Goal: Information Seeking & Learning: Learn about a topic

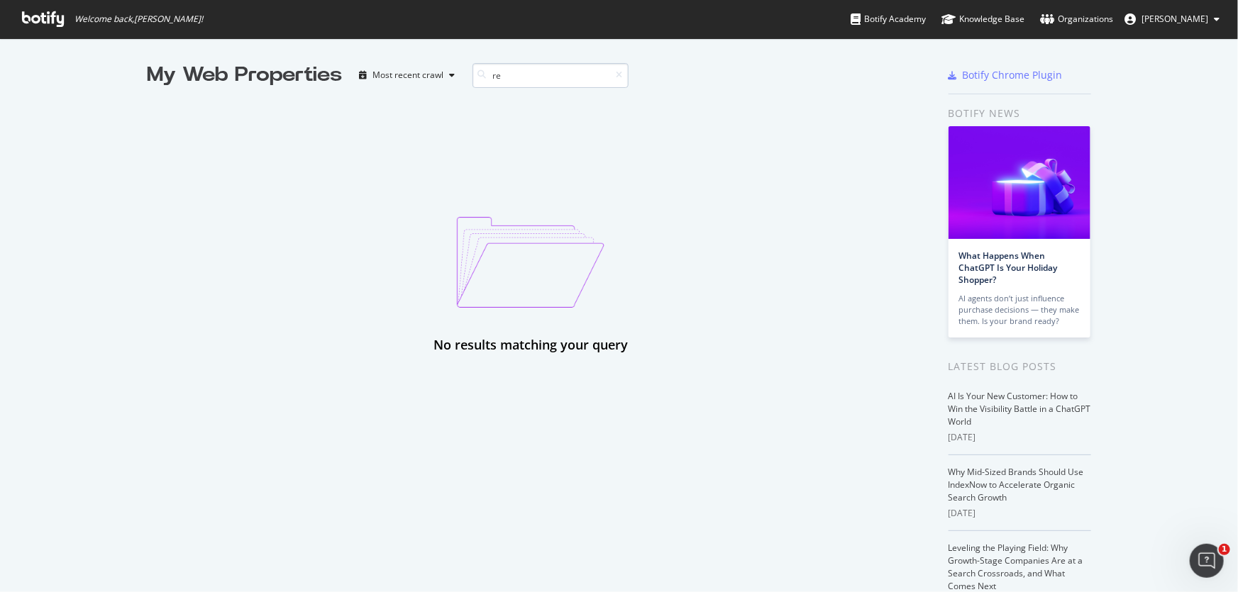
type input "r"
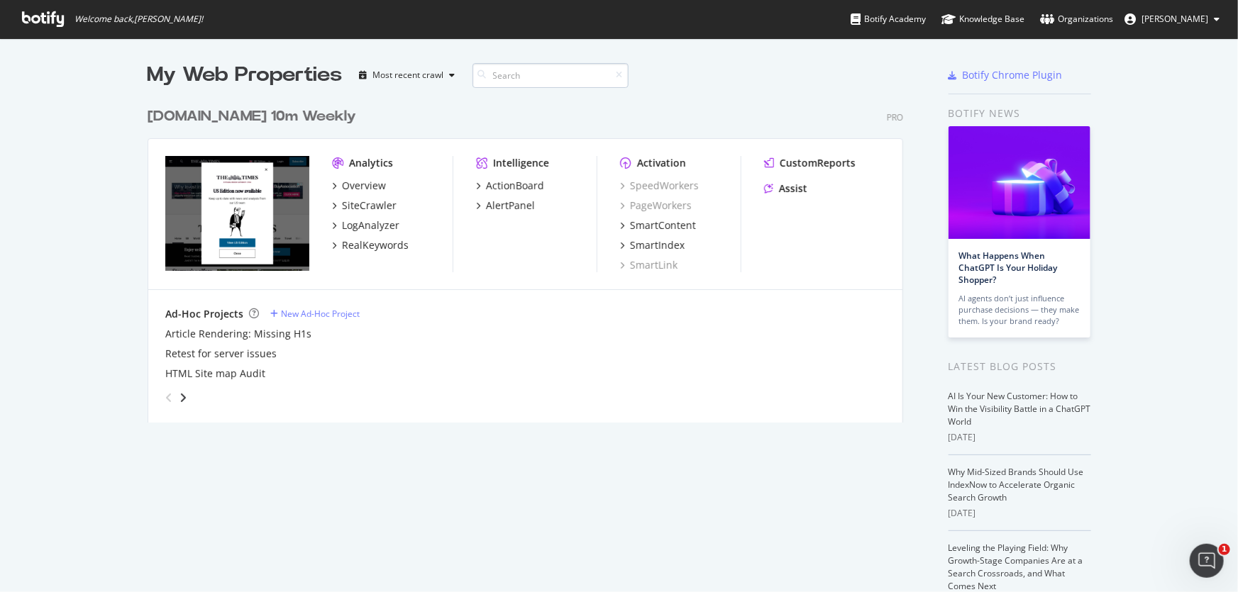
scroll to position [323, 757]
click at [332, 184] on icon "grid" at bounding box center [334, 185] width 4 height 7
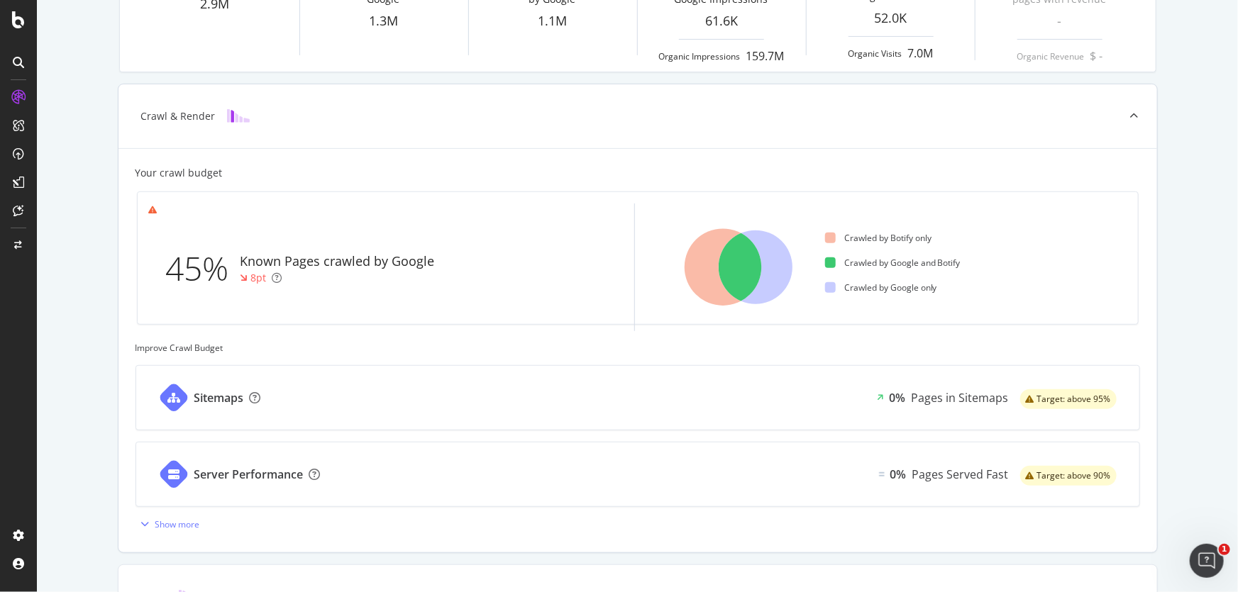
scroll to position [322, 0]
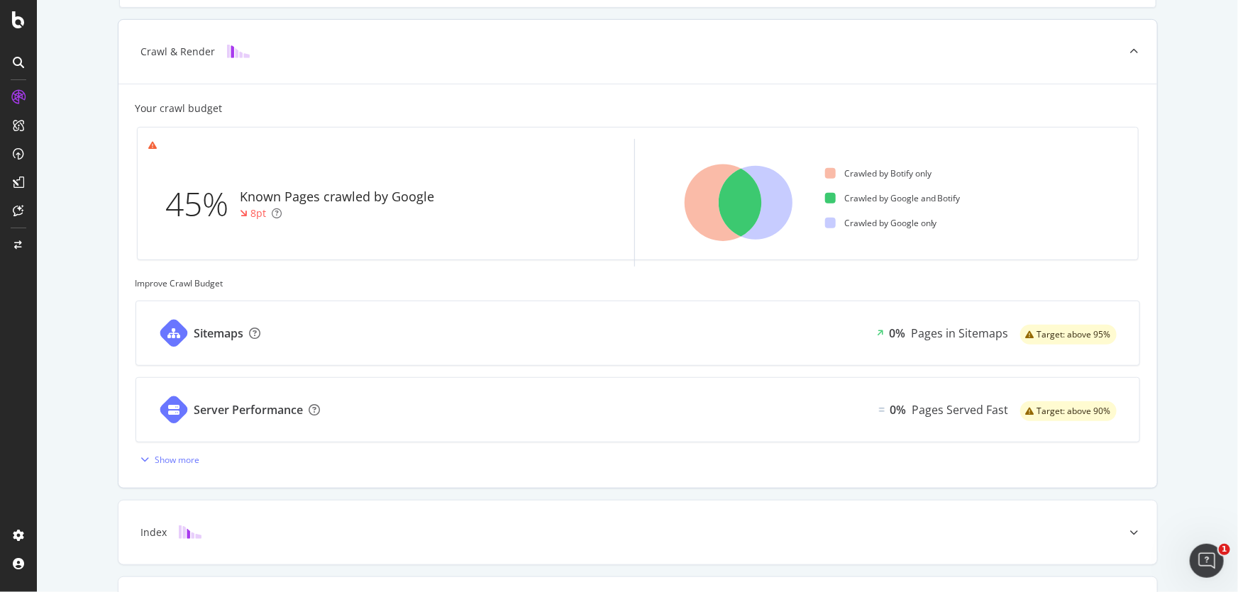
click at [354, 404] on div "Server Performance 0% Pages Served Fast Target: above 90%" at bounding box center [637, 410] width 1003 height 64
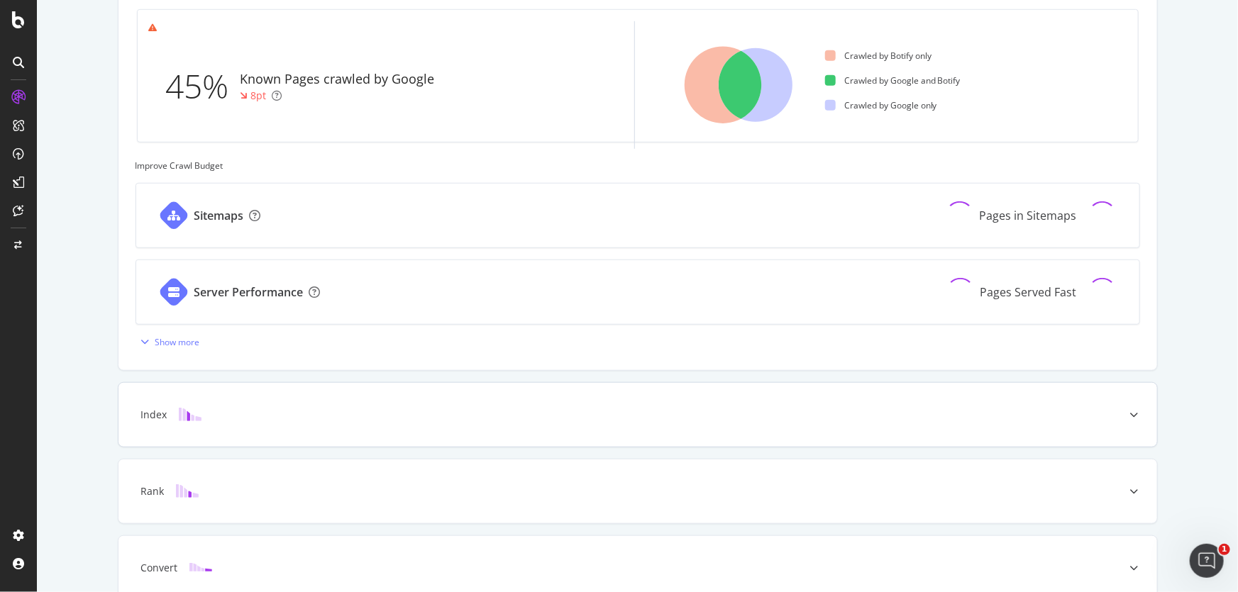
scroll to position [508, 0]
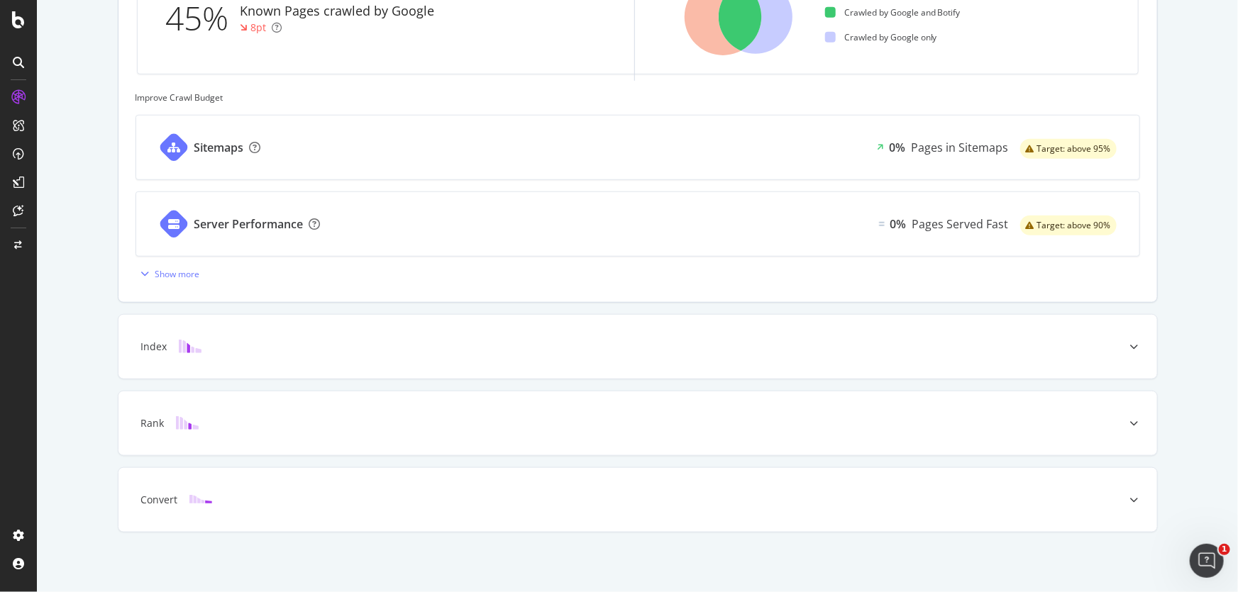
click at [1082, 226] on span "Target: above 90%" at bounding box center [1074, 225] width 74 height 9
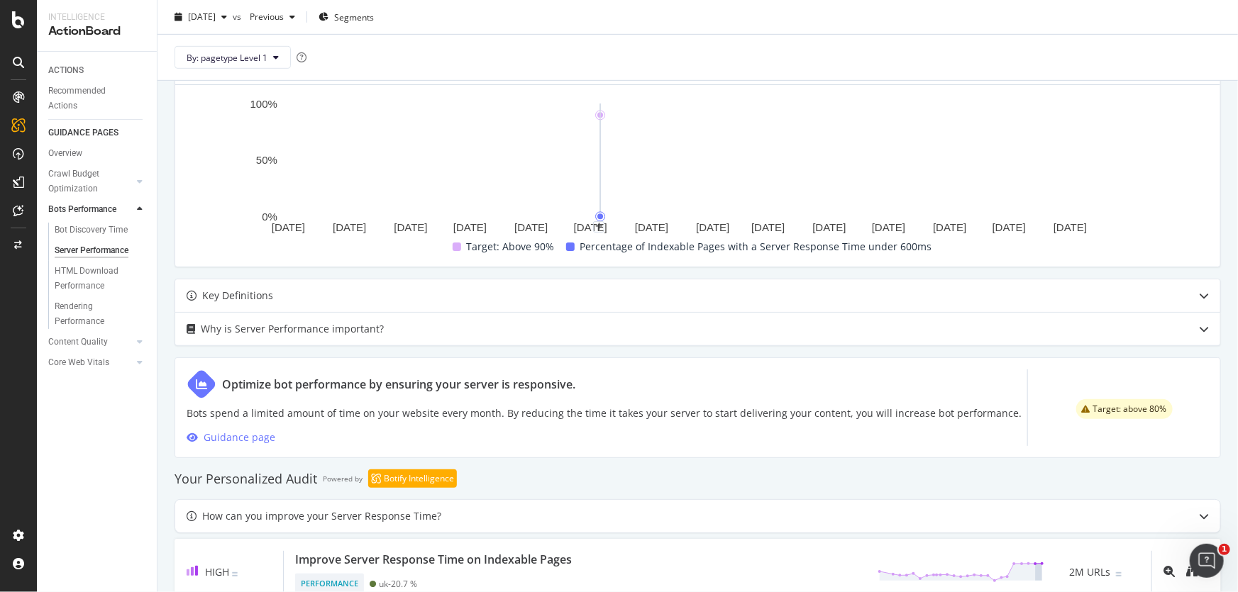
scroll to position [463, 0]
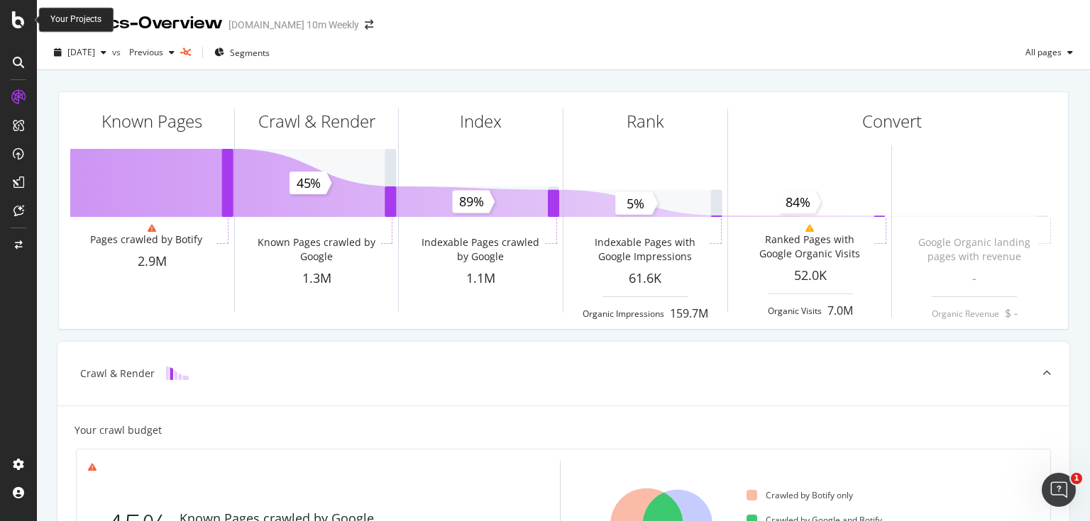
click at [18, 17] on icon at bounding box center [18, 19] width 13 height 17
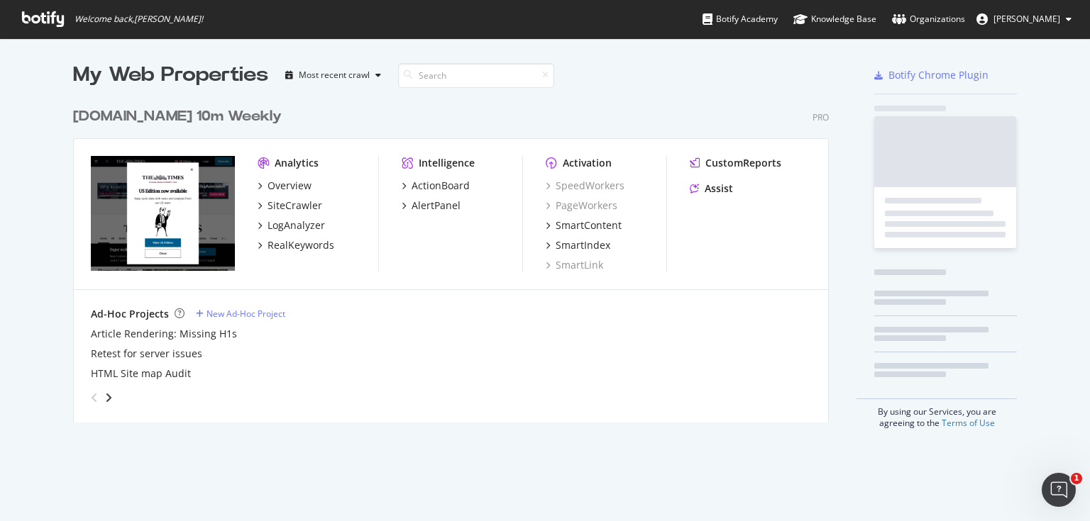
scroll to position [513, 1073]
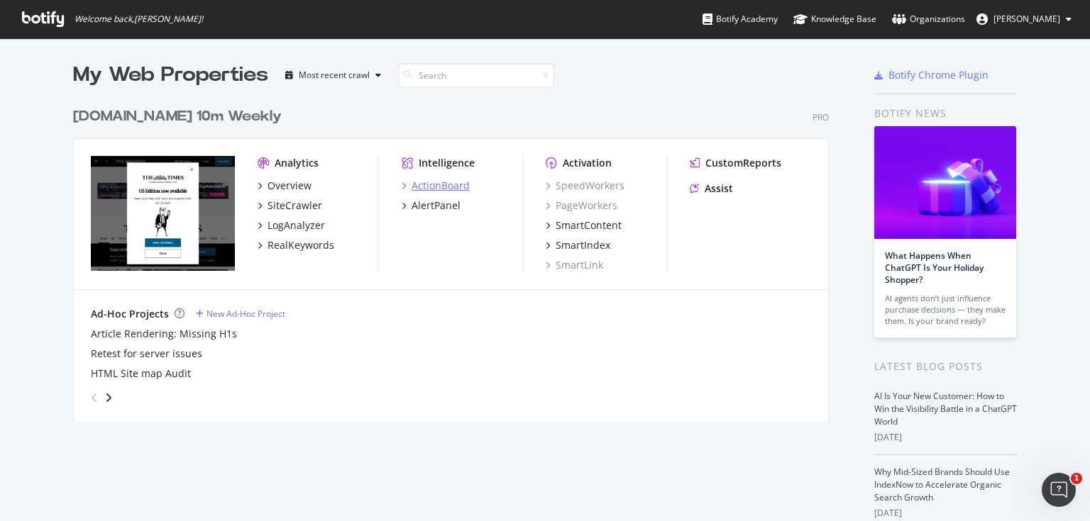
click at [402, 182] on icon "grid" at bounding box center [404, 185] width 4 height 7
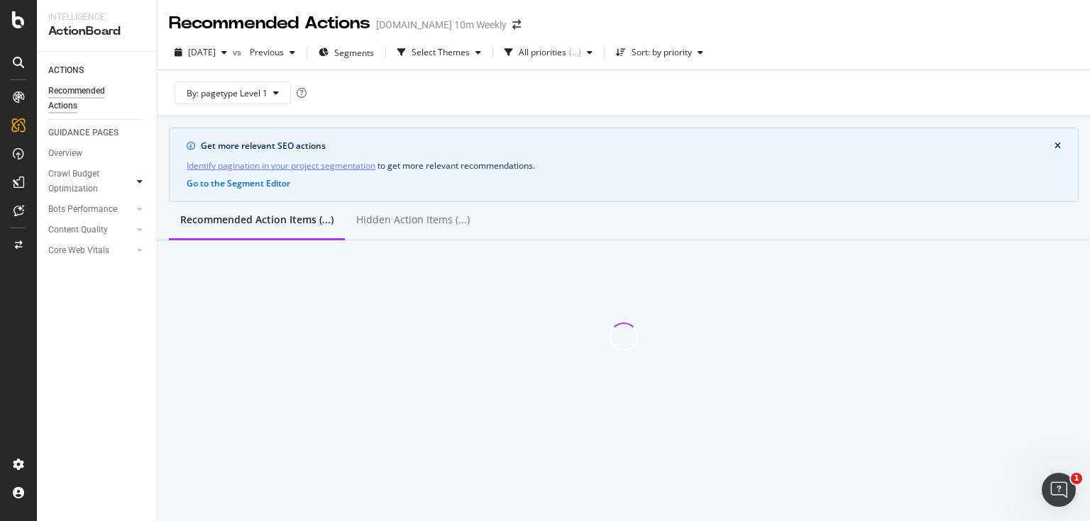
click at [137, 179] on icon at bounding box center [140, 181] width 6 height 9
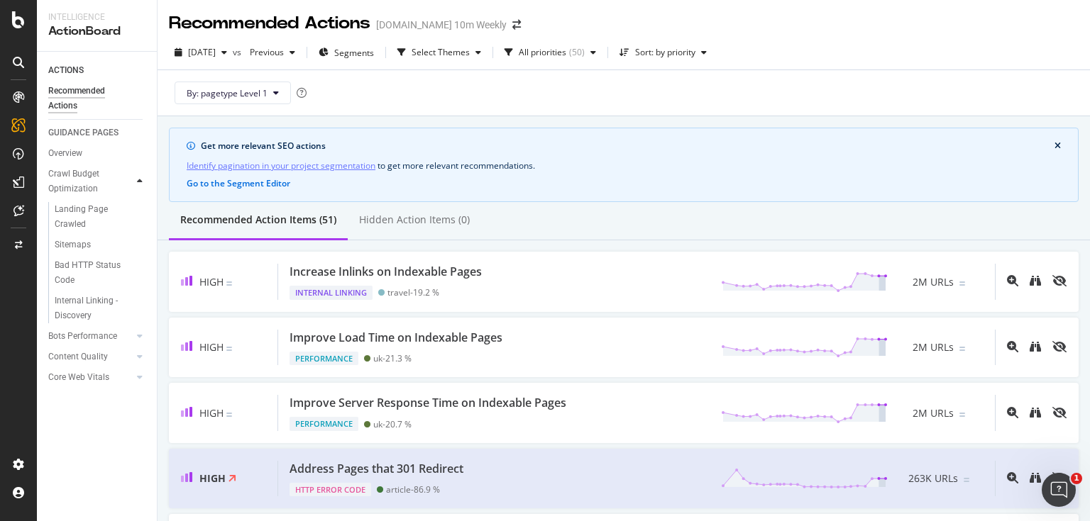
click at [137, 179] on icon at bounding box center [140, 181] width 6 height 9
click at [90, 265] on div "Bad HTTP Status Code" at bounding box center [94, 273] width 79 height 30
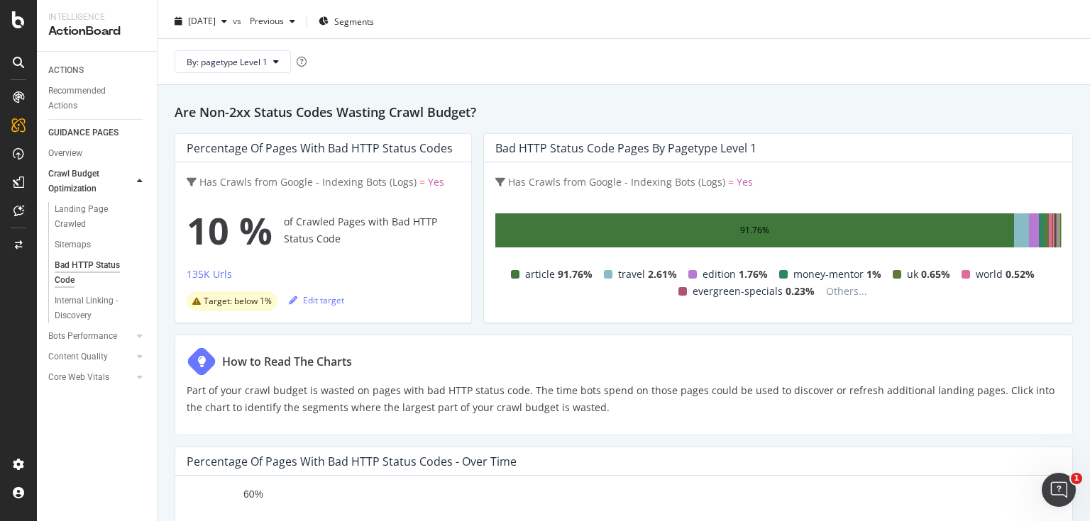
scroll to position [13, 0]
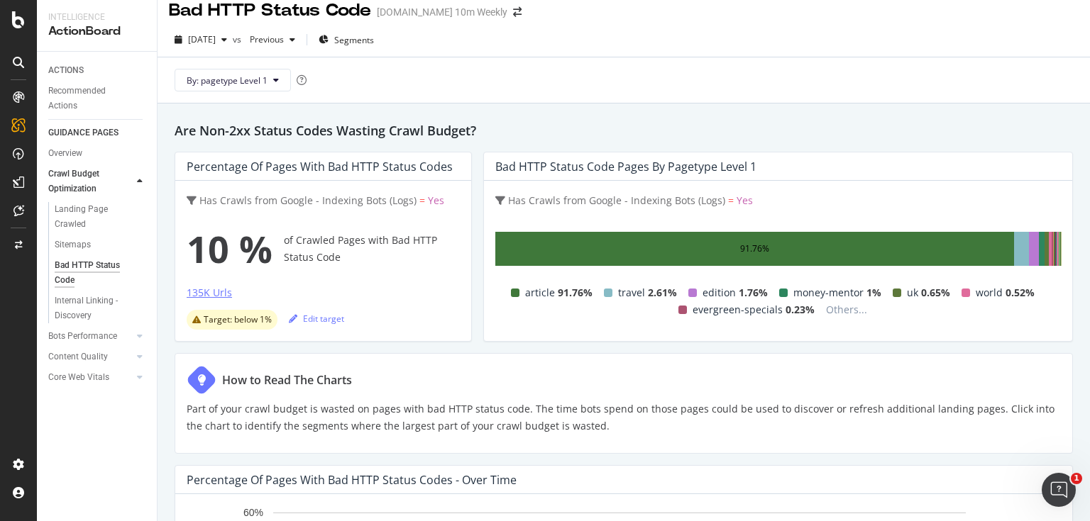
click at [221, 292] on div "135K Urls" at bounding box center [209, 293] width 45 height 14
drag, startPoint x: 614, startPoint y: 168, endPoint x: 746, endPoint y: 173, distance: 132.0
click at [746, 173] on div "Bad HTTP Status Code Pages by pagetype Level 1" at bounding box center [778, 167] width 588 height 28
click at [758, 170] on div "Bad HTTP Status Code Pages by pagetype Level 1" at bounding box center [774, 167] width 558 height 14
click at [216, 292] on div "135K Urls" at bounding box center [209, 293] width 45 height 14
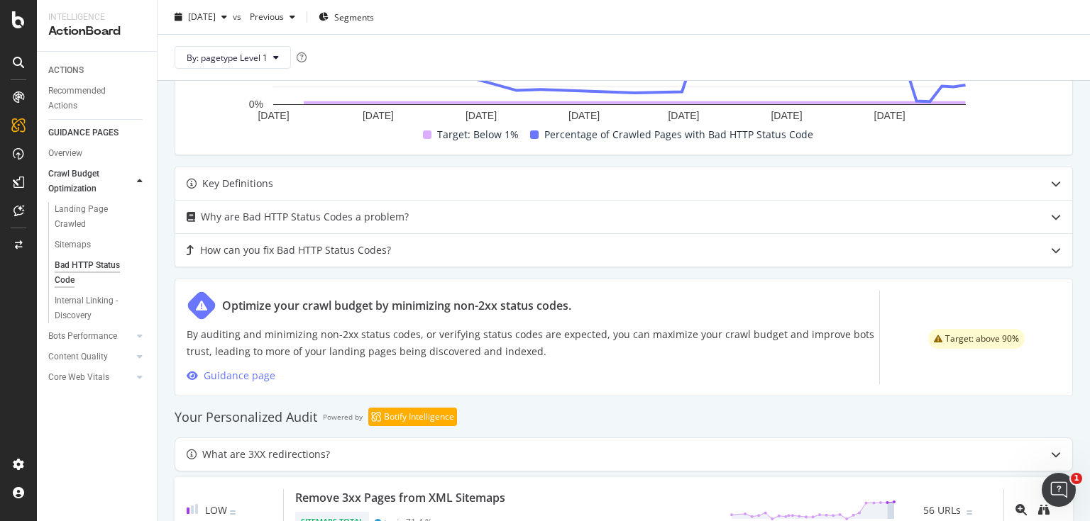
scroll to position [353, 0]
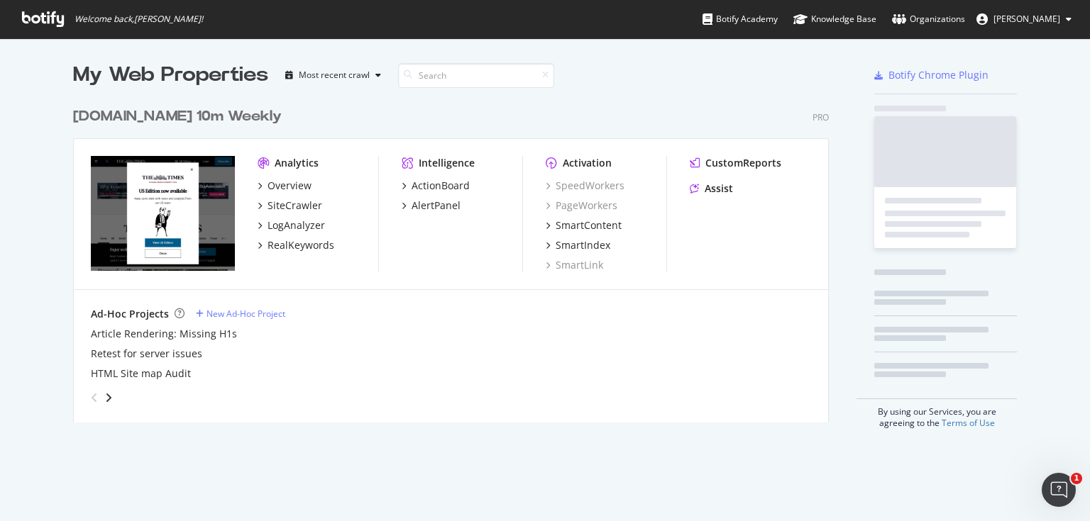
scroll to position [513, 1073]
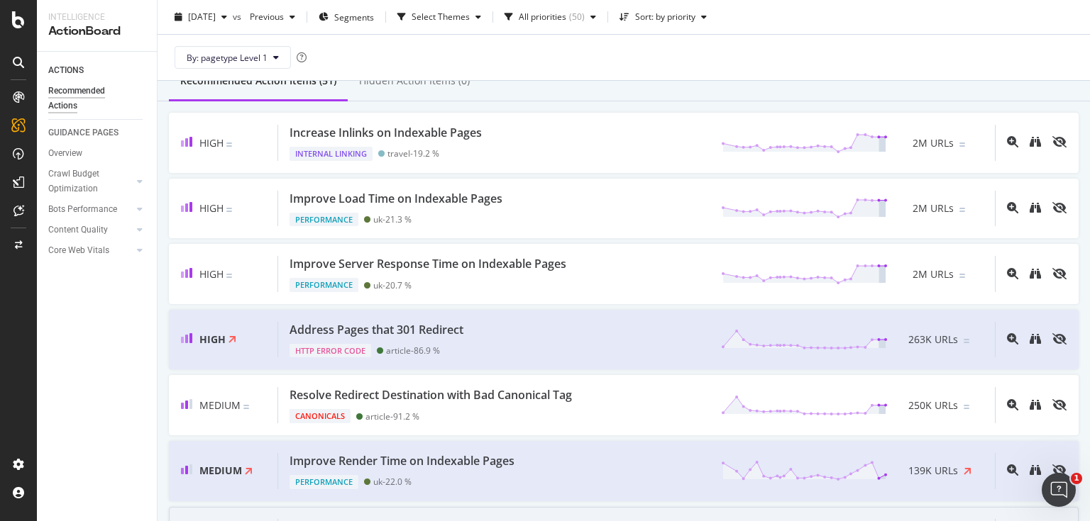
scroll to position [113, 0]
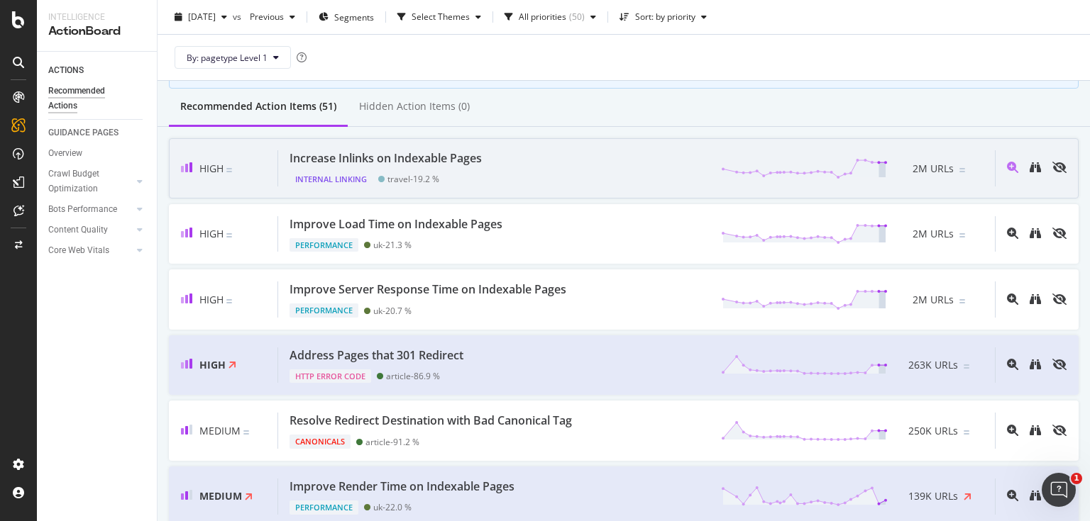
click at [383, 156] on div "Increase Inlinks on Indexable Pages" at bounding box center [385, 158] width 192 height 16
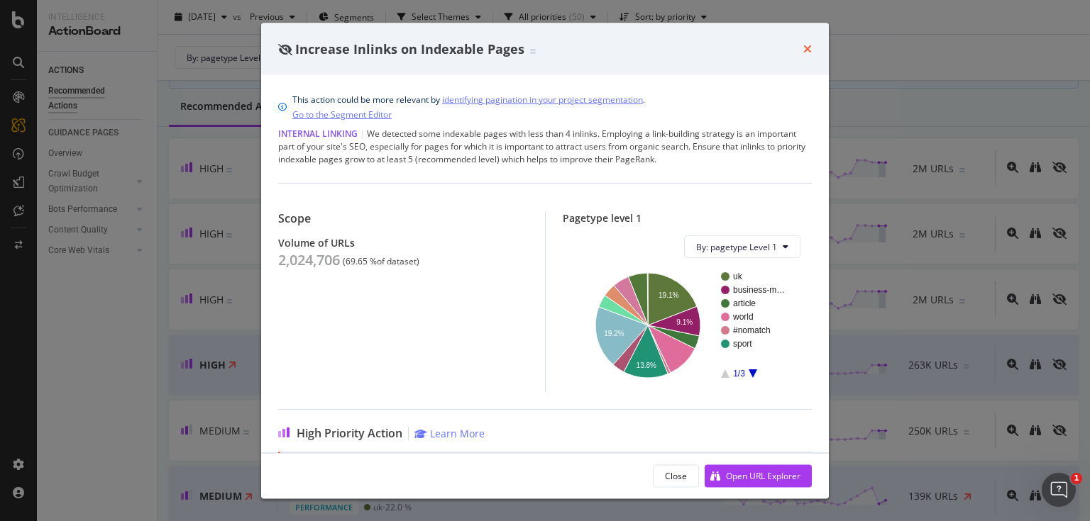
click at [807, 48] on icon "times" at bounding box center [807, 48] width 9 height 11
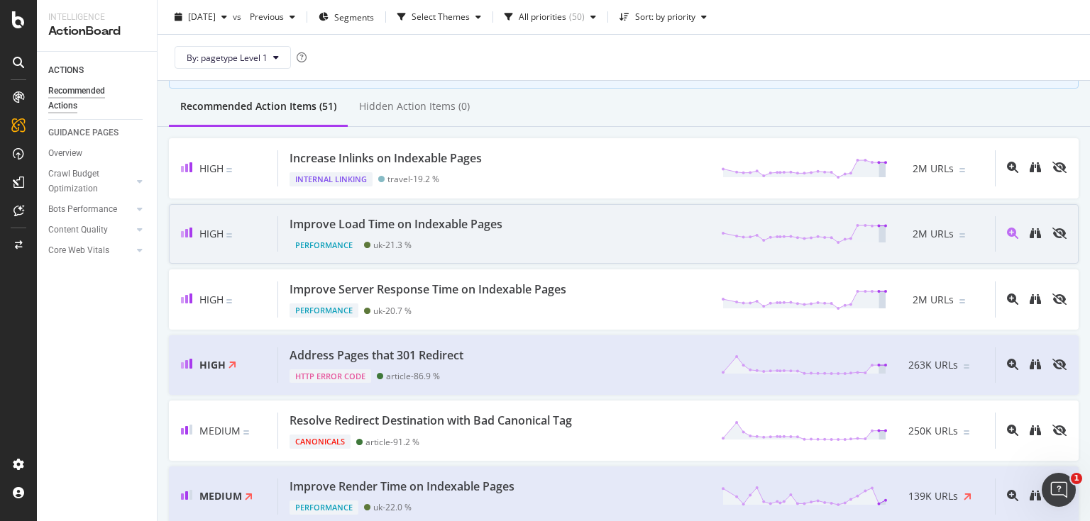
click at [505, 221] on div "Improve Load Time on Indexable Pages" at bounding box center [398, 224] width 218 height 16
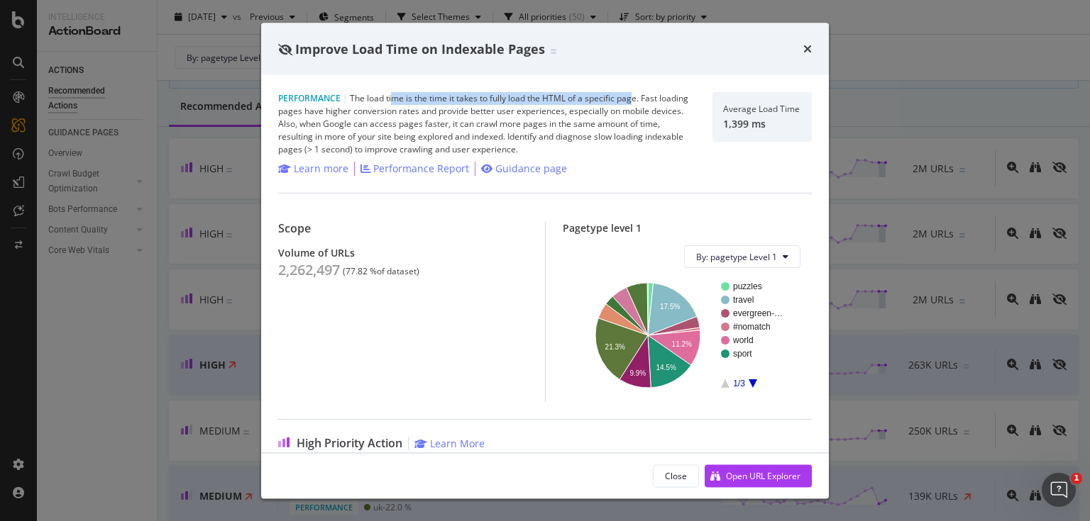
drag, startPoint x: 457, startPoint y: 101, endPoint x: 632, endPoint y: 96, distance: 175.3
click at [632, 96] on div "Performance | The load time is the time it takes to fully load the HTML of a sp…" at bounding box center [486, 124] width 417 height 64
drag, startPoint x: 809, startPoint y: 43, endPoint x: 605, endPoint y: 197, distance: 255.8
click at [811, 43] on icon "times" at bounding box center [807, 48] width 9 height 11
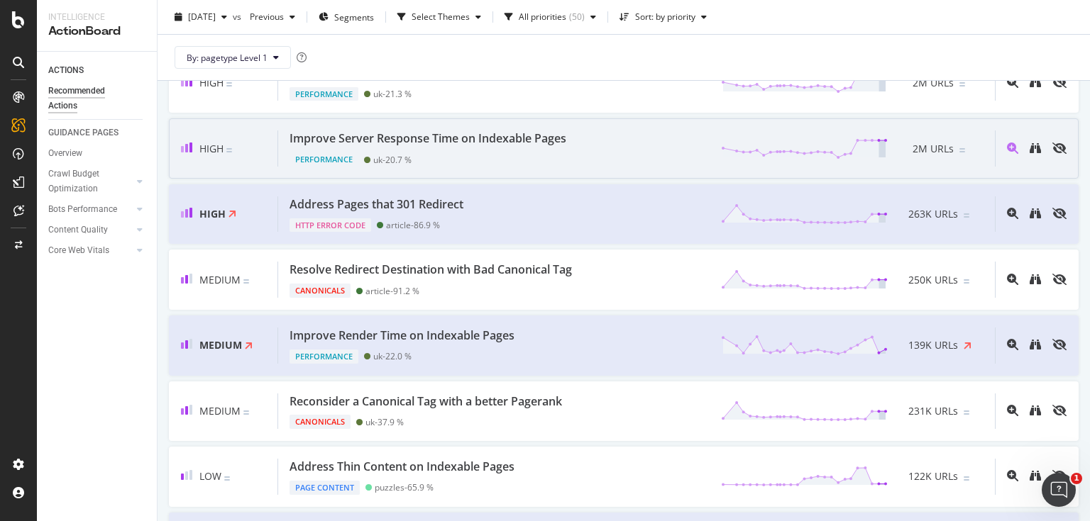
scroll to position [284, 0]
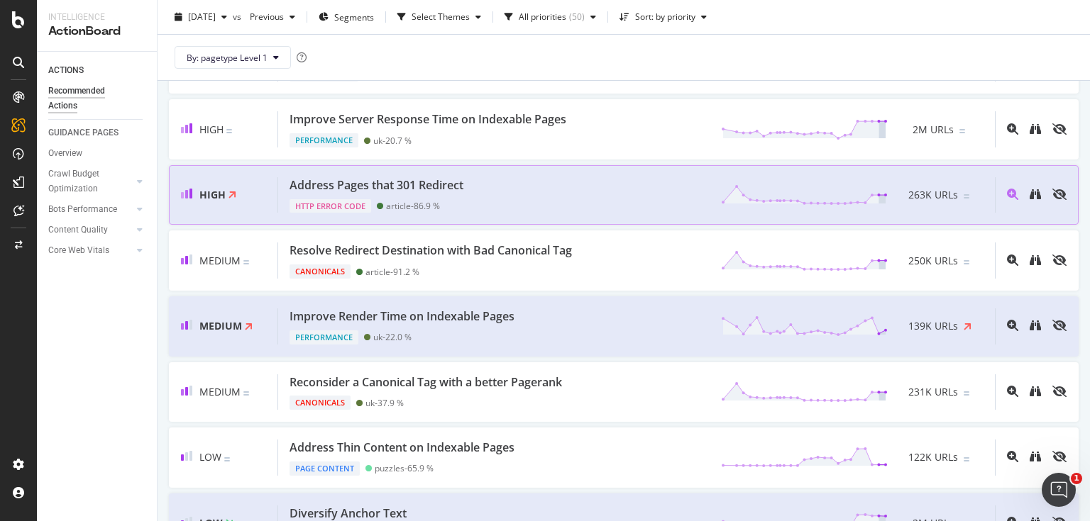
click at [546, 192] on div "Address Pages that 301 Redirect HTTP Error Code article - 86.9 % 263K URLs" at bounding box center [636, 195] width 716 height 36
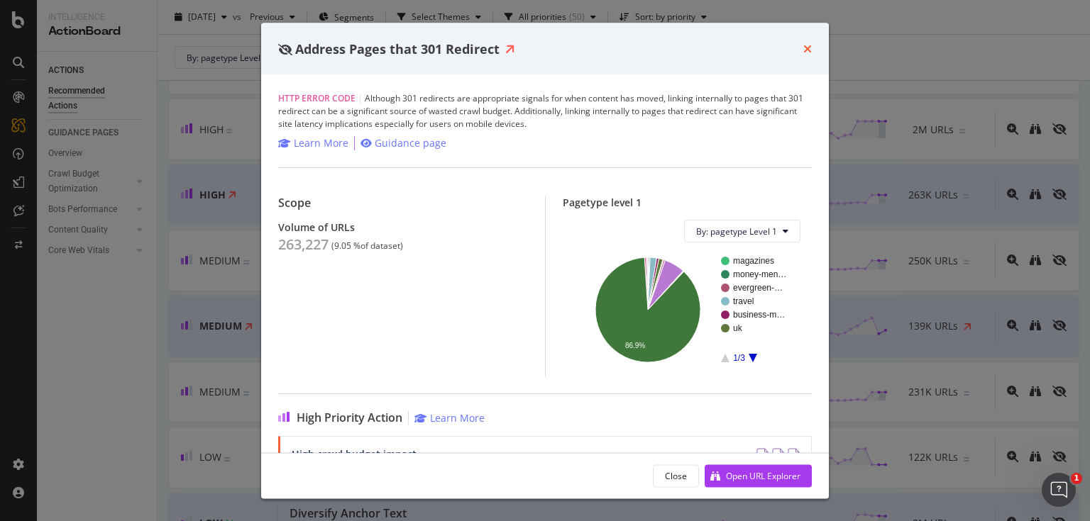
click at [804, 45] on icon "times" at bounding box center [807, 48] width 9 height 11
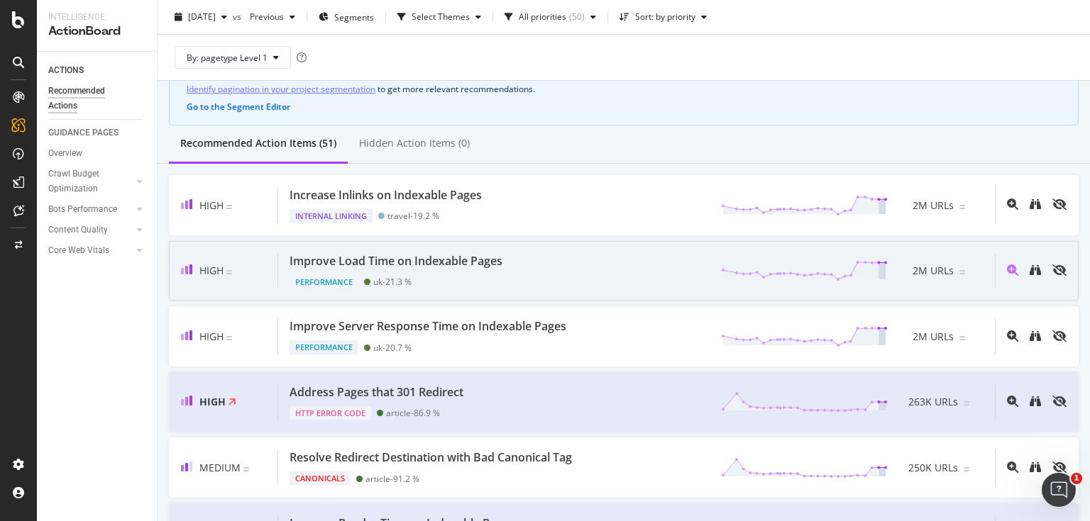
scroll to position [57, 0]
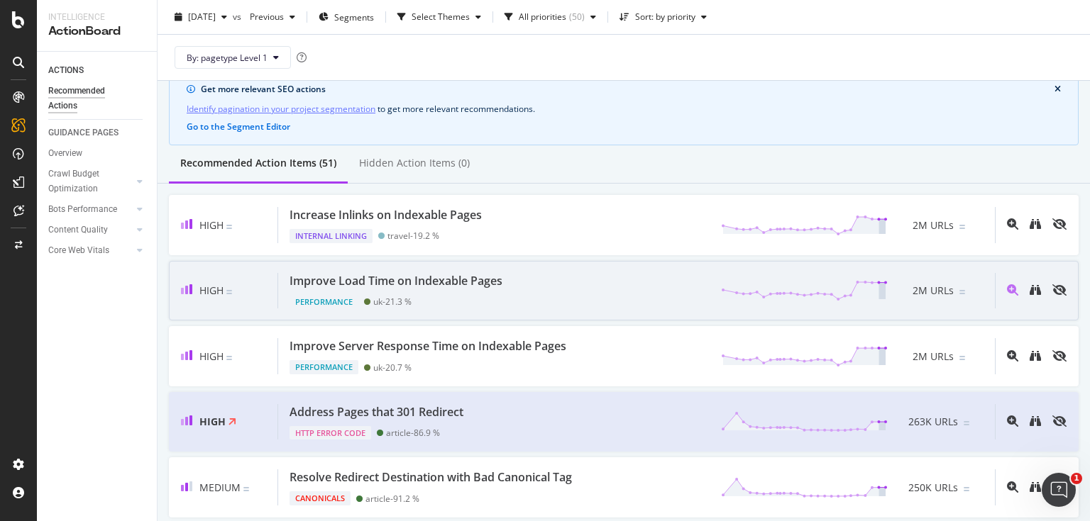
click at [542, 284] on div "Improve Load Time on Indexable Pages Performance uk - 21.3 % 2M URLs" at bounding box center [636, 291] width 716 height 36
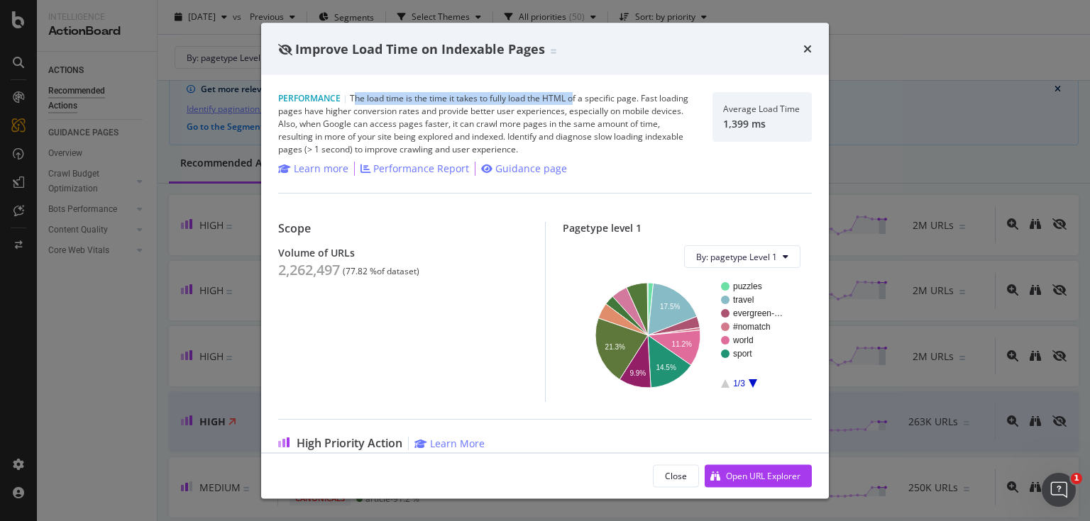
drag, startPoint x: 361, startPoint y: 98, endPoint x: 574, endPoint y: 101, distance: 212.8
click at [574, 101] on div "Performance | The load time is the time it takes to fully load the HTML of a sp…" at bounding box center [486, 124] width 417 height 64
click at [810, 51] on icon "times" at bounding box center [807, 48] width 9 height 11
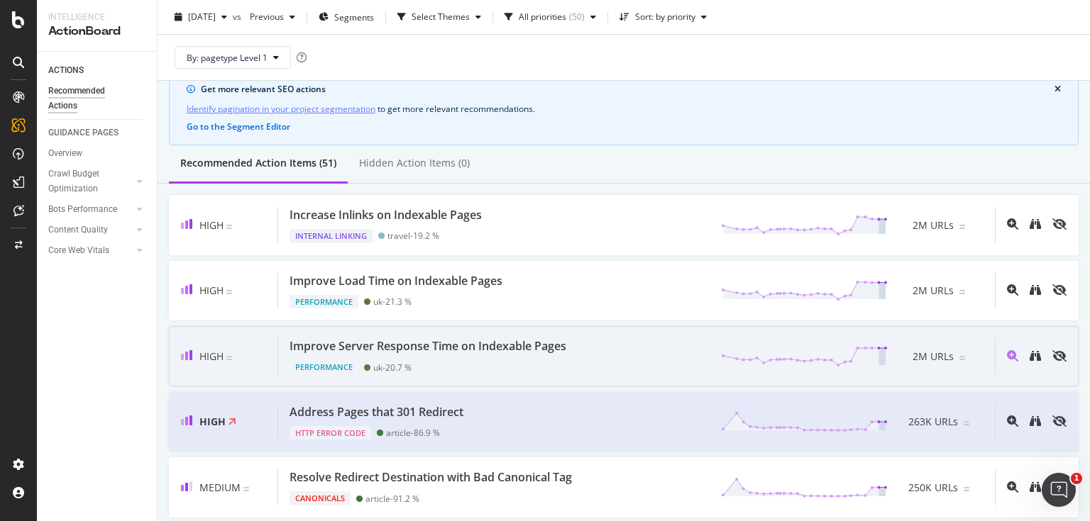
click at [473, 355] on div "Performance uk - 20.7 %" at bounding box center [430, 365] width 282 height 20
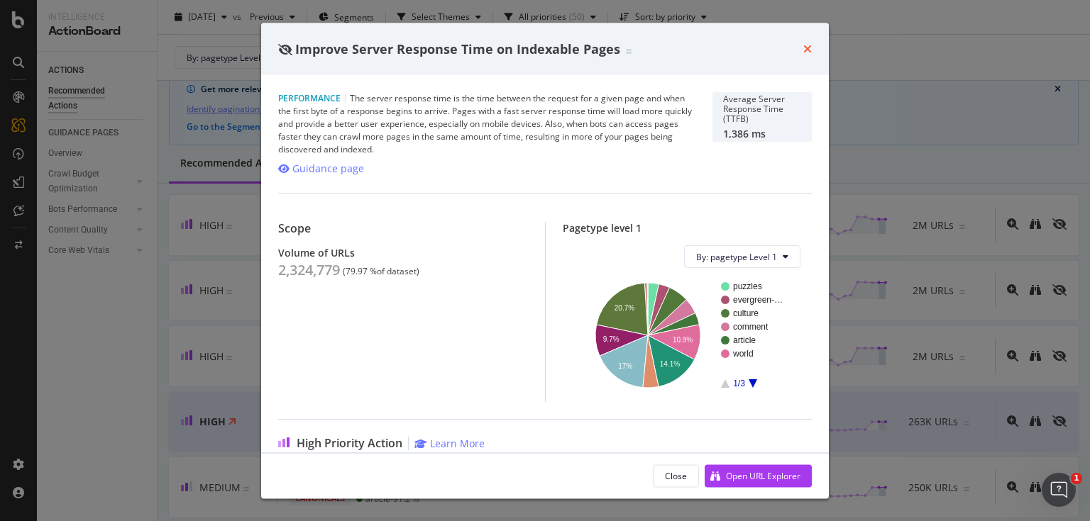
click at [809, 44] on icon "times" at bounding box center [807, 48] width 9 height 11
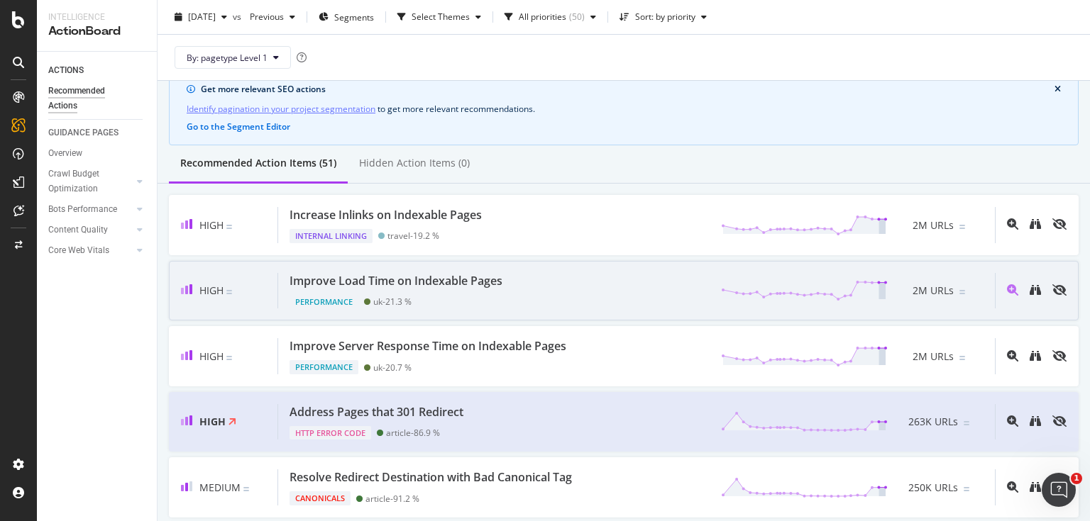
click at [531, 282] on div "Improve Load Time on Indexable Pages Performance uk - 21.3 % 2M URLs" at bounding box center [636, 291] width 716 height 36
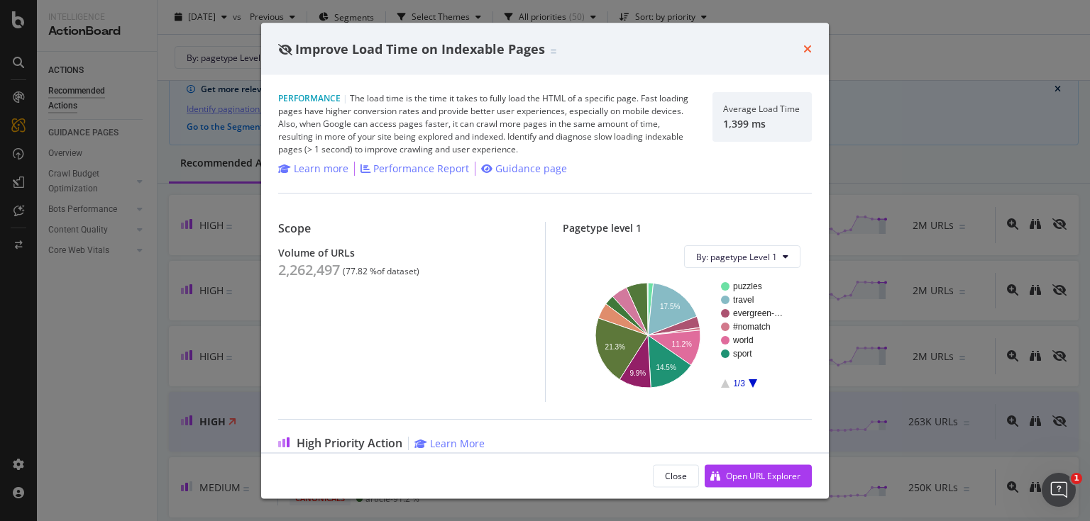
click at [809, 48] on icon "times" at bounding box center [807, 48] width 9 height 11
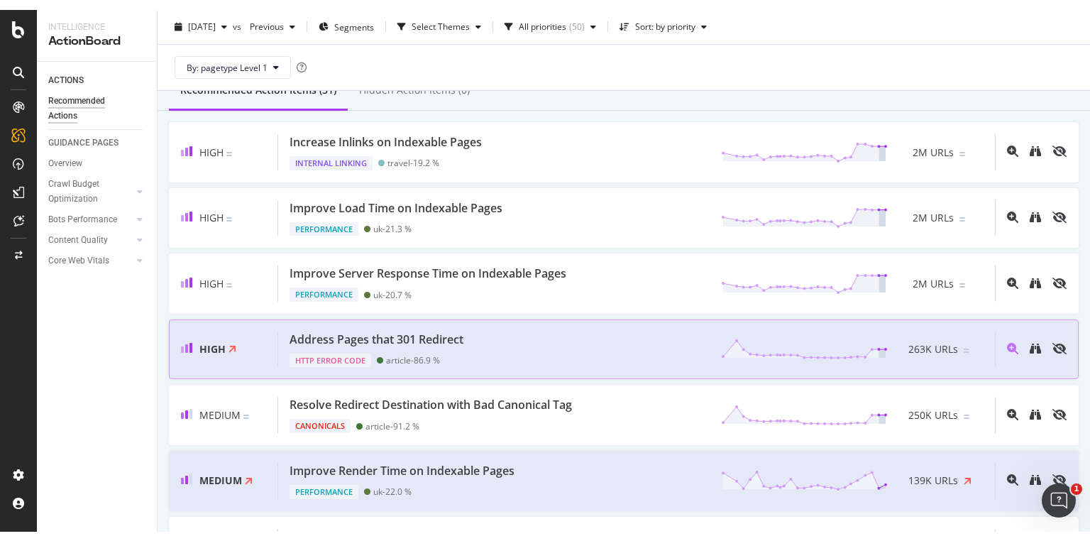
scroll to position [113, 0]
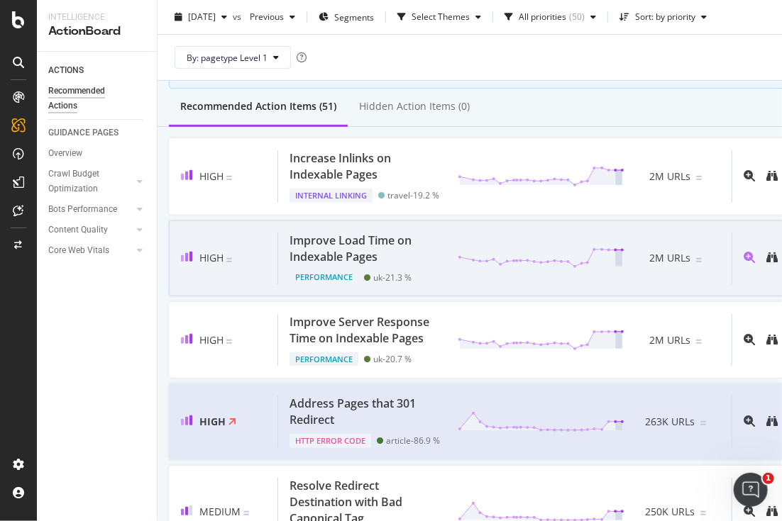
click at [780, 251] on div at bounding box center [767, 259] width 72 height 52
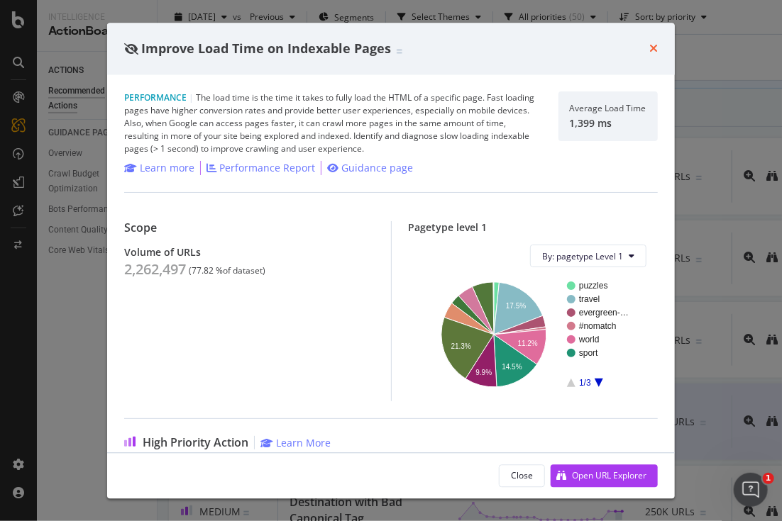
click at [655, 46] on icon "times" at bounding box center [653, 48] width 9 height 11
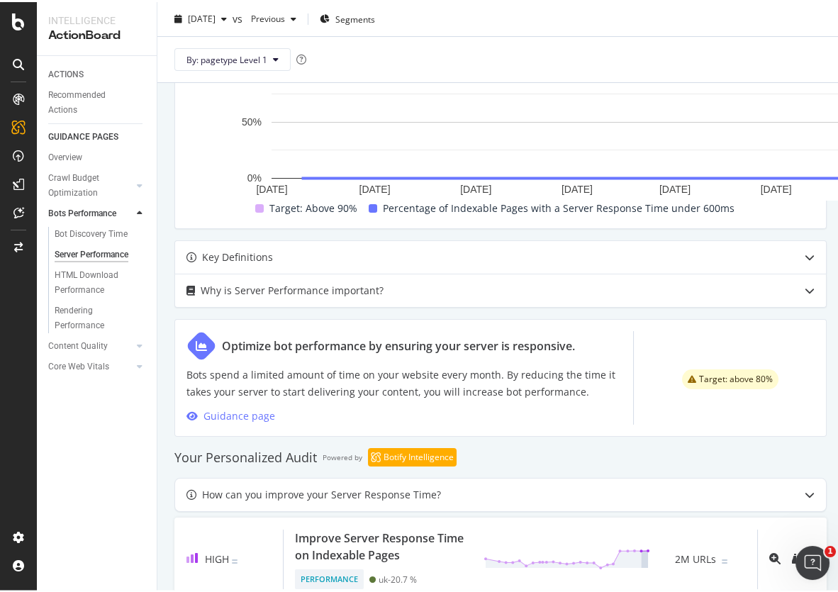
scroll to position [509, 0]
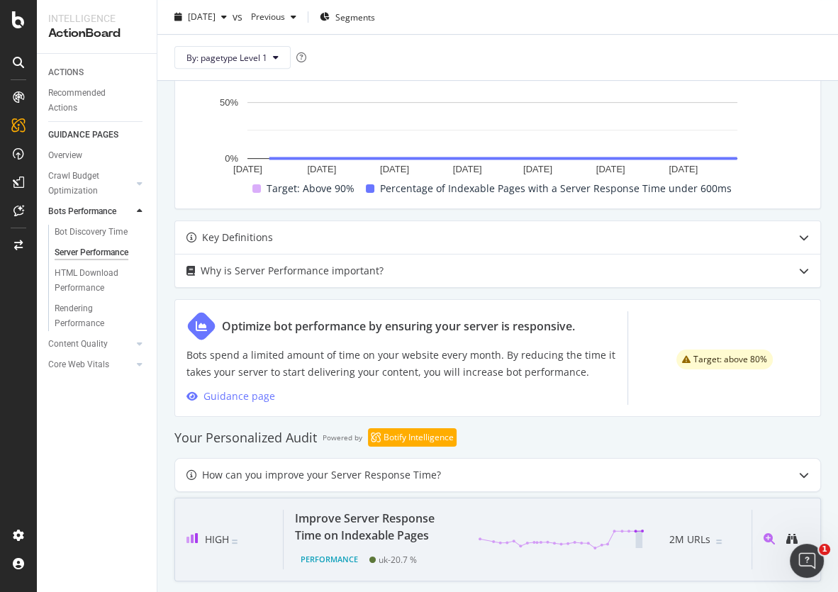
click at [326, 563] on div "Performance" at bounding box center [329, 560] width 69 height 20
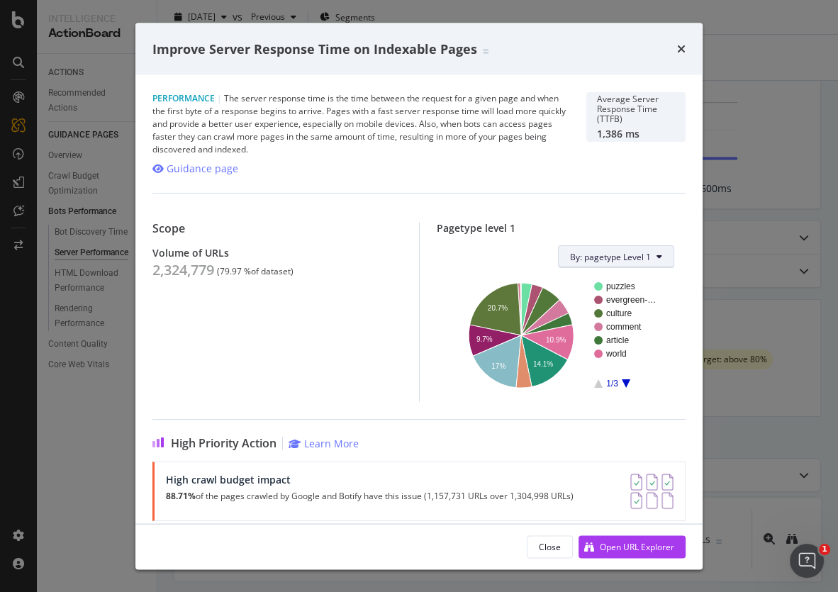
click at [645, 258] on button "By: pagetype Level 1" at bounding box center [616, 256] width 116 height 23
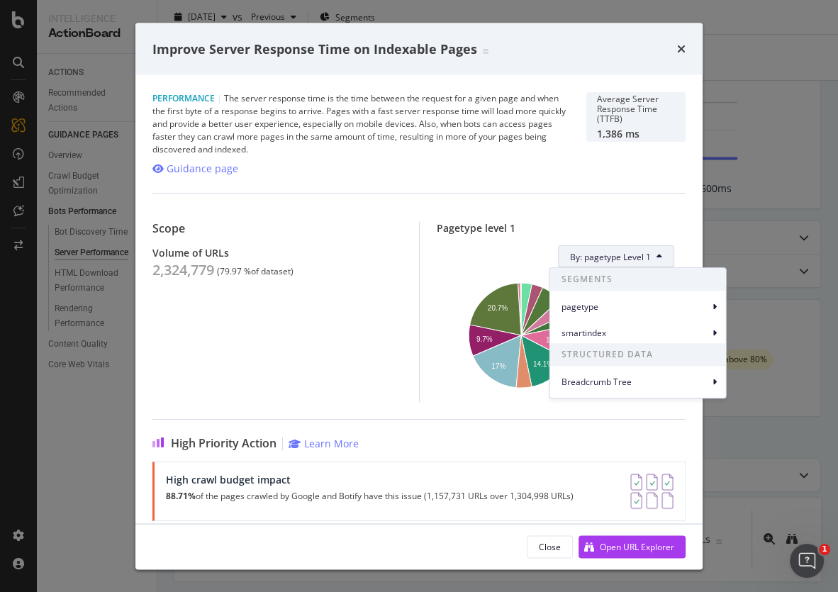
click at [645, 258] on button "By: pagetype Level 1" at bounding box center [616, 256] width 116 height 23
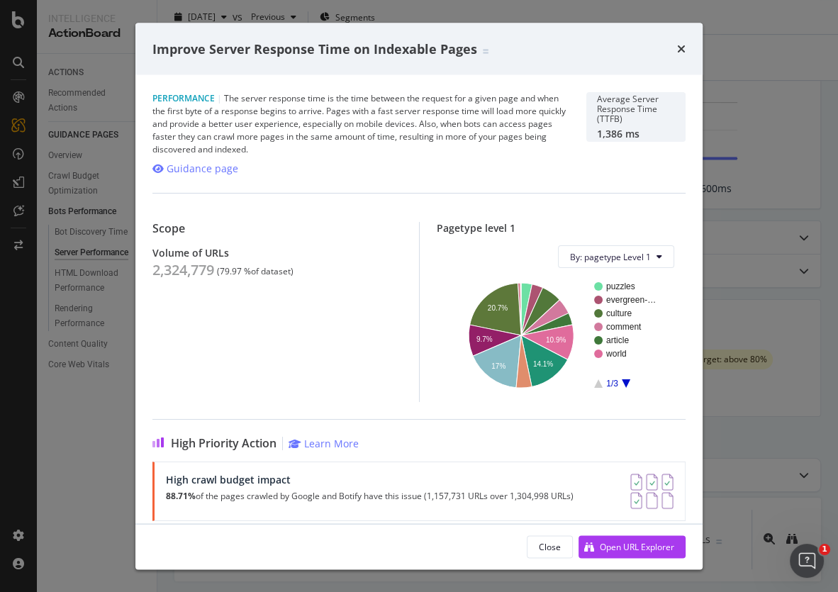
click at [622, 382] on icon "A chart." at bounding box center [626, 384] width 9 height 9
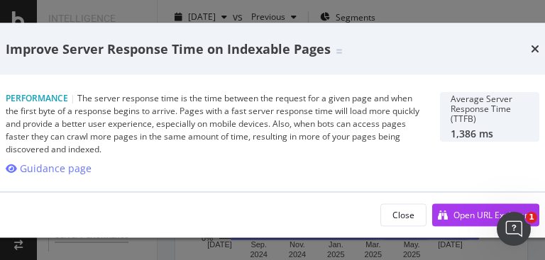
scroll to position [463, 0]
click at [539, 46] on div "Improve Server Response Time on Indexable Pages" at bounding box center [272, 49] width 567 height 52
click at [536, 50] on icon "times" at bounding box center [535, 48] width 9 height 11
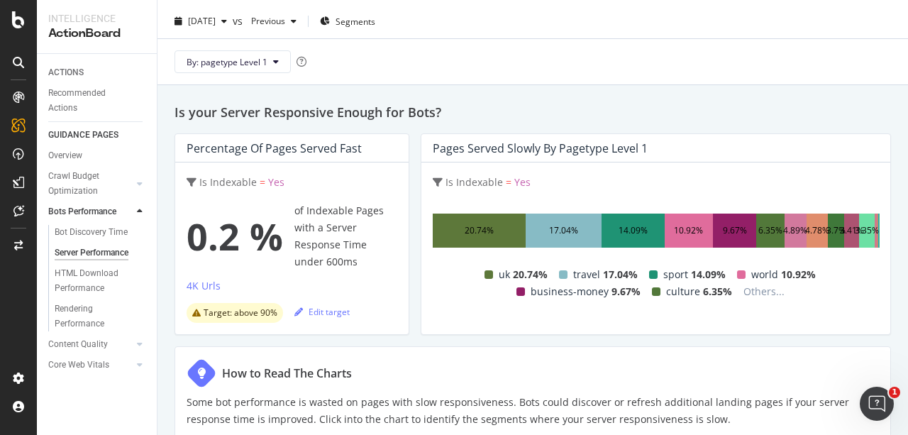
scroll to position [47, 0]
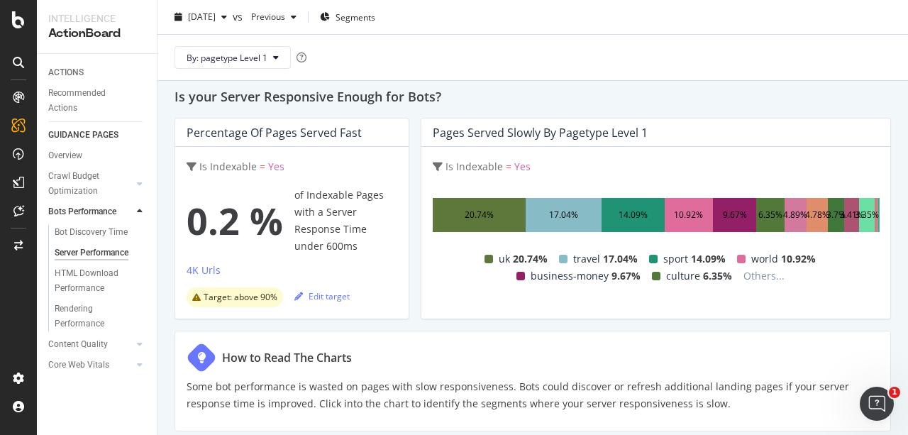
drag, startPoint x: 294, startPoint y: 190, endPoint x: 357, endPoint y: 235, distance: 76.8
click at [357, 235] on div "0.2 % of Indexable Pages with a Server Response Time under 600ms" at bounding box center [292, 221] width 211 height 68
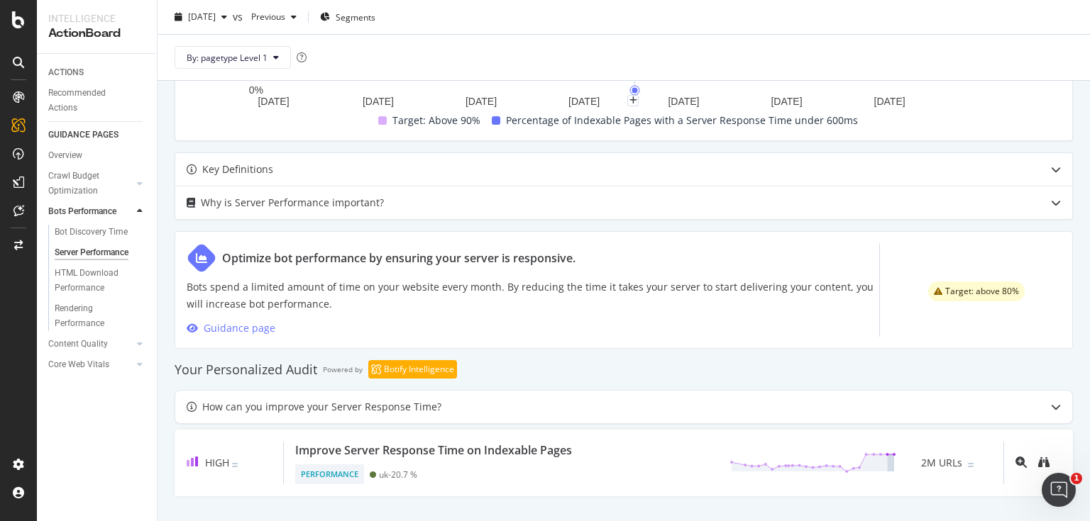
scroll to position [550, 0]
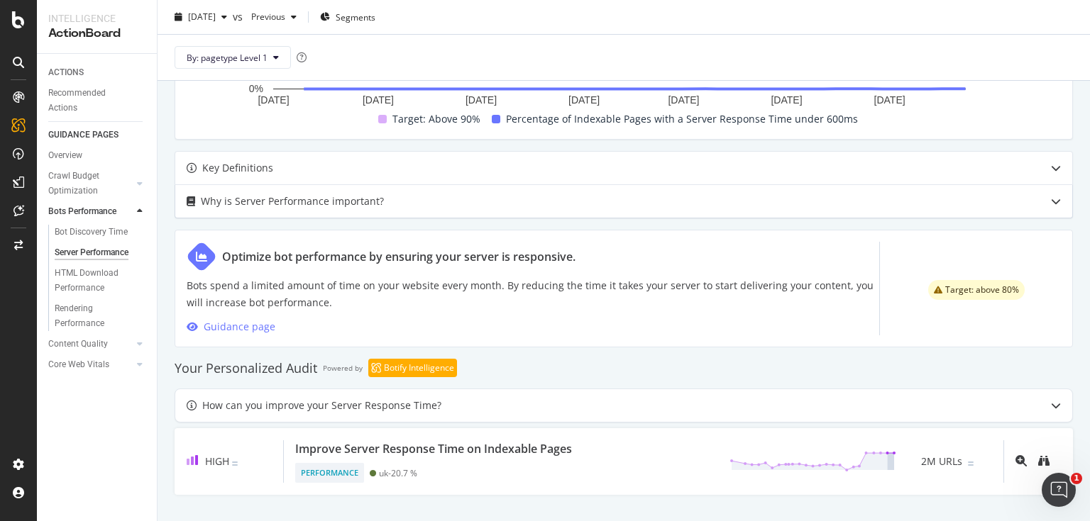
click at [349, 201] on div "Why is Server Performance important?" at bounding box center [292, 201] width 183 height 17
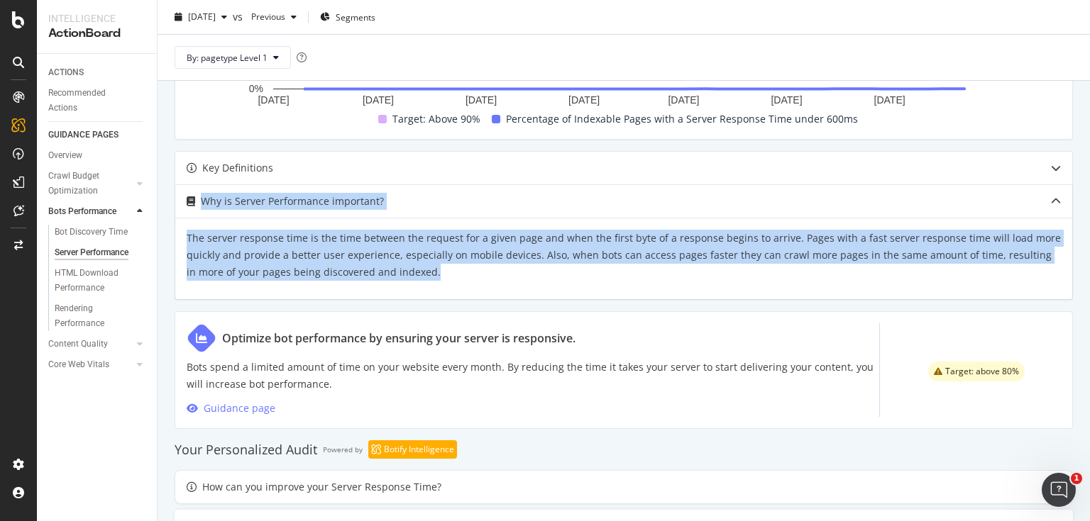
drag, startPoint x: 201, startPoint y: 196, endPoint x: 463, endPoint y: 270, distance: 271.3
click at [463, 270] on div "Why is Server Performance important? The server response time is the time betwe…" at bounding box center [624, 242] width 898 height 115
copy div "Why is Server Performance important? The server response time is the time betwe…"
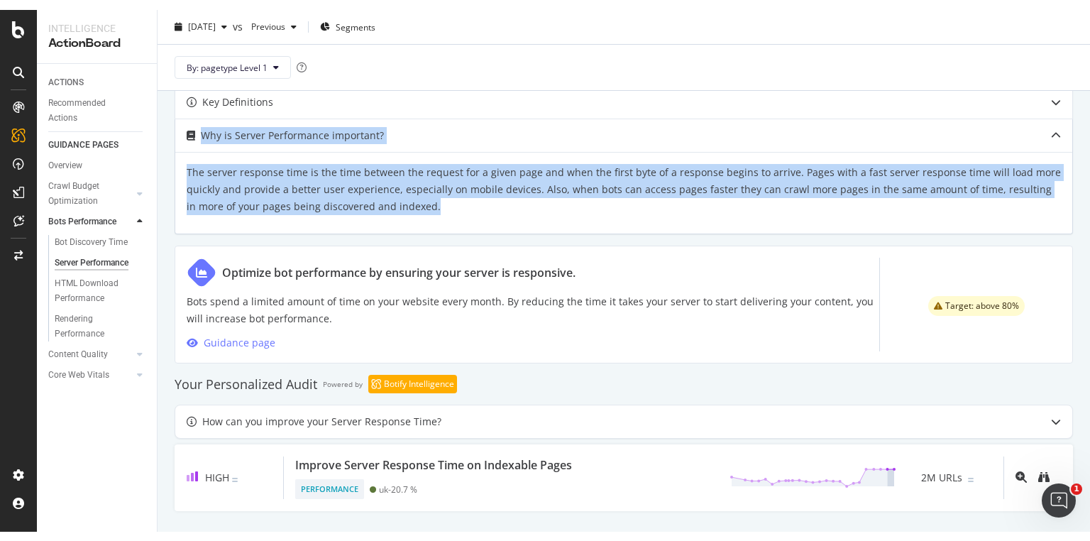
scroll to position [631, 0]
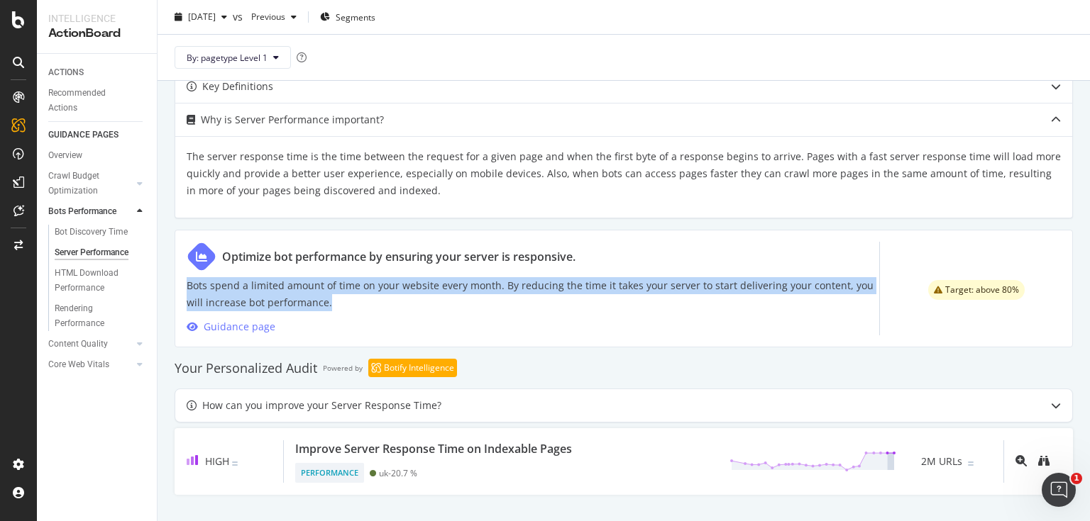
drag, startPoint x: 189, startPoint y: 277, endPoint x: 845, endPoint y: 300, distance: 656.6
click at [845, 300] on p "Bots spend a limited amount of time on your website every month. By reducing th…" at bounding box center [533, 294] width 692 height 34
copy p "Bots spend a limited amount of time on your website every month. By reducing th…"
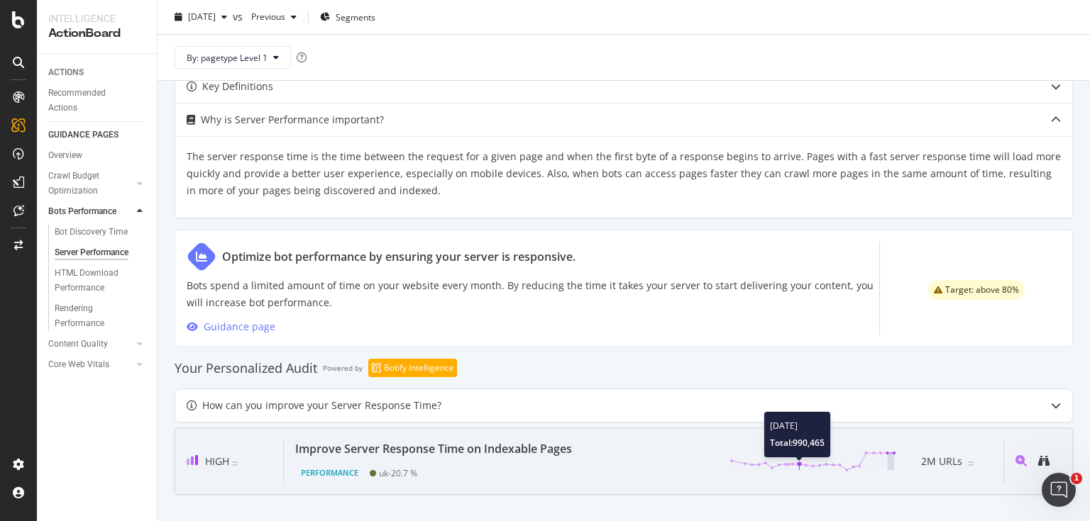
click at [799, 465] on line at bounding box center [799, 468] width 0 height 6
click at [947, 460] on span "2M URLs" at bounding box center [941, 461] width 41 height 17
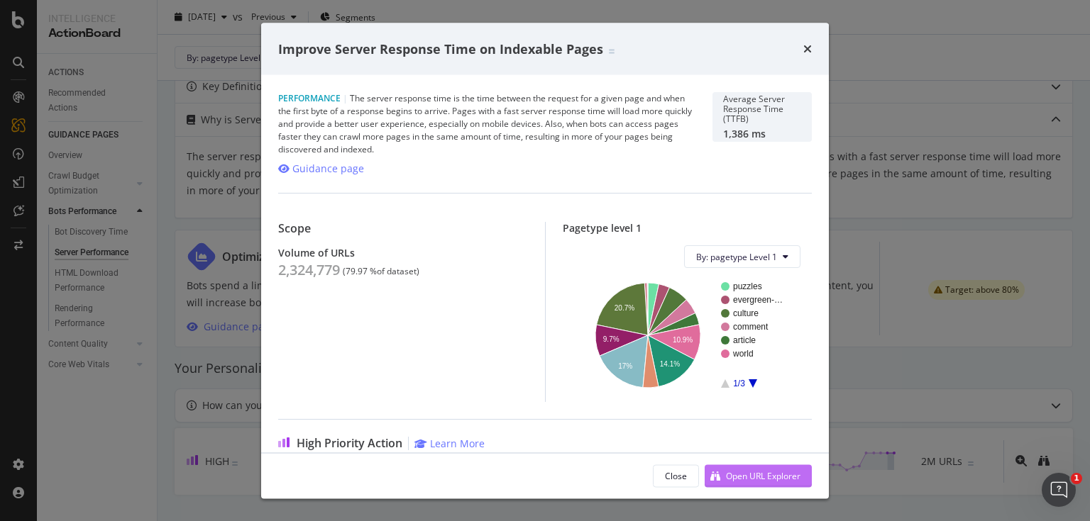
click at [745, 478] on div "Open URL Explorer" at bounding box center [763, 476] width 74 height 12
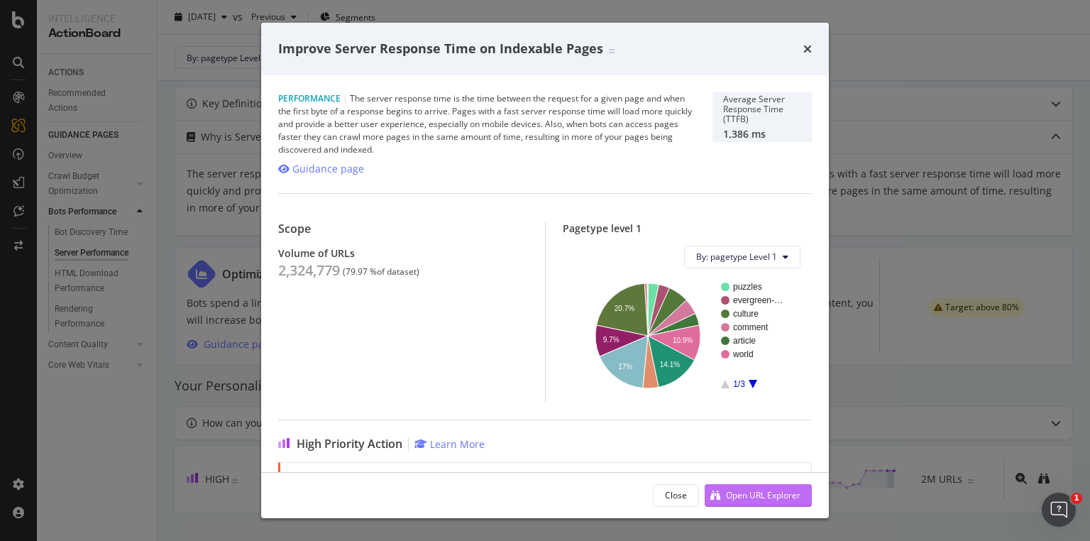
scroll to position [612, 0]
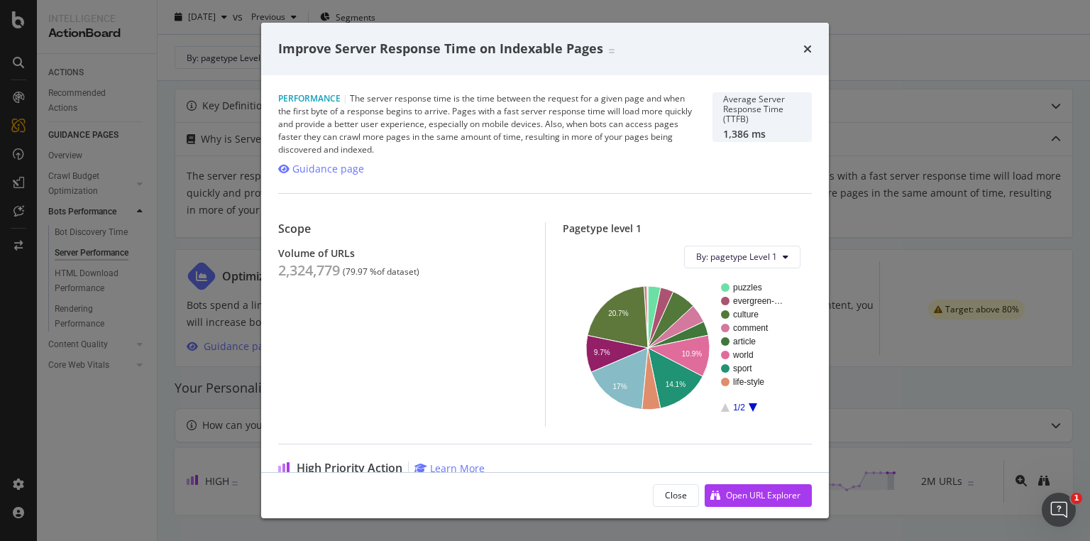
click at [801, 50] on div "Improve Server Response Time on Indexable Pages" at bounding box center [544, 49] width 533 height 18
click at [804, 49] on icon "times" at bounding box center [807, 48] width 9 height 11
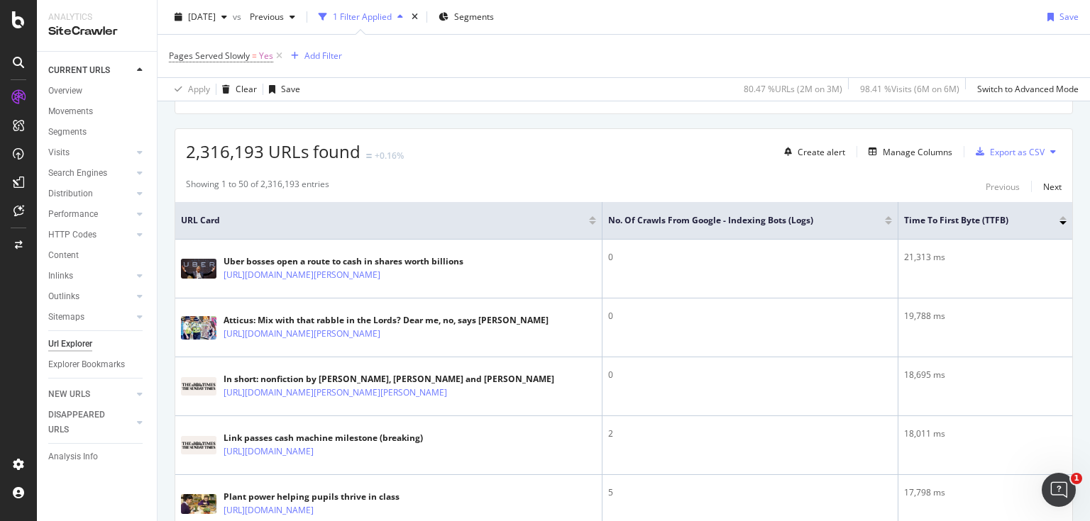
scroll to position [227, 0]
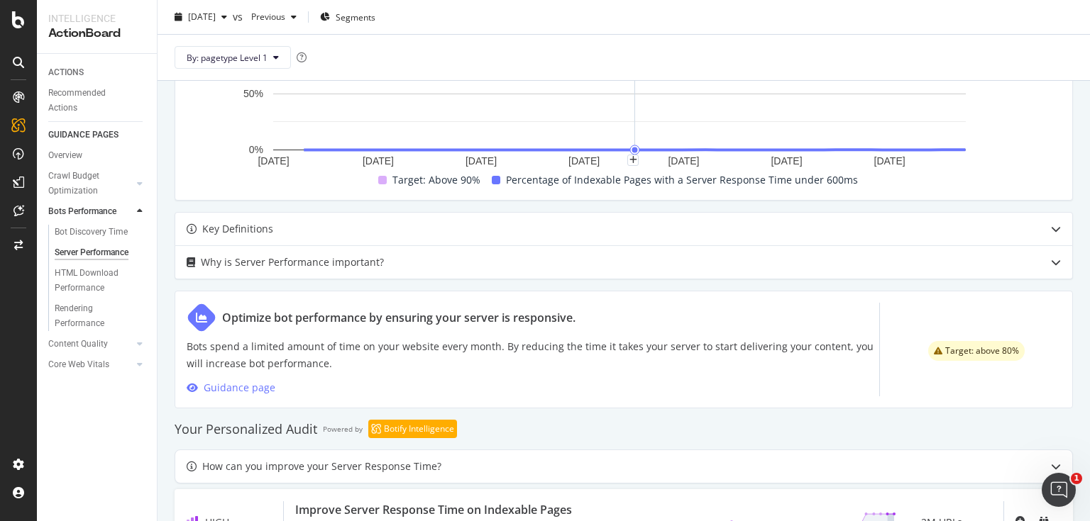
scroll to position [550, 0]
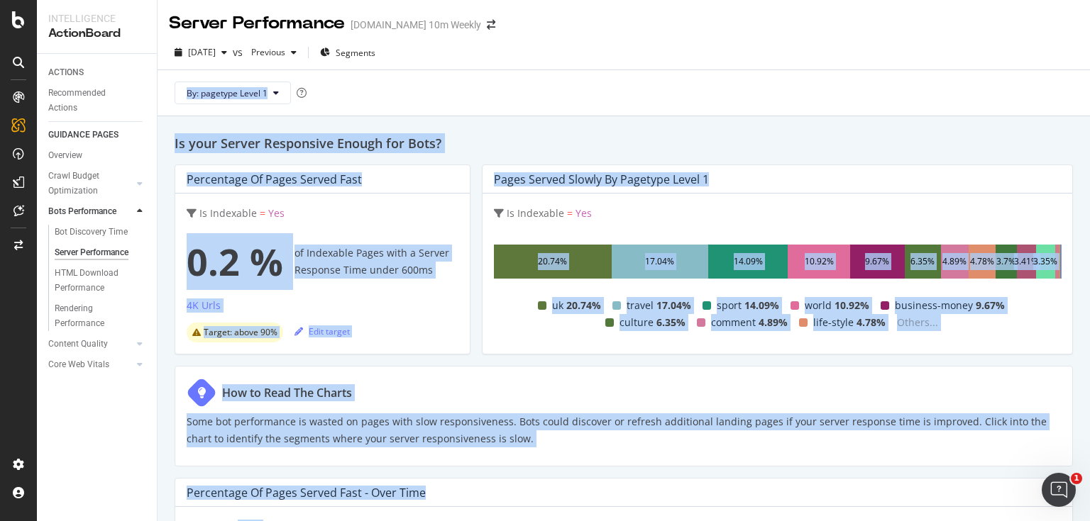
click at [1062, 57] on div "[DATE] vs Previous Segments" at bounding box center [623, 55] width 932 height 28
click at [840, 76] on div "By: pagetype Level 1" at bounding box center [623, 92] width 909 height 45
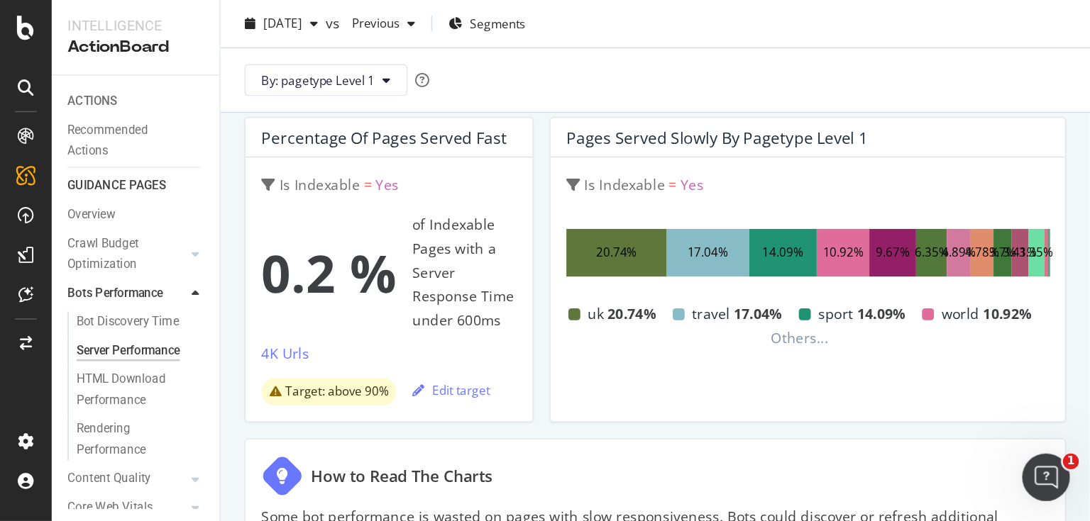
scroll to position [81, 0]
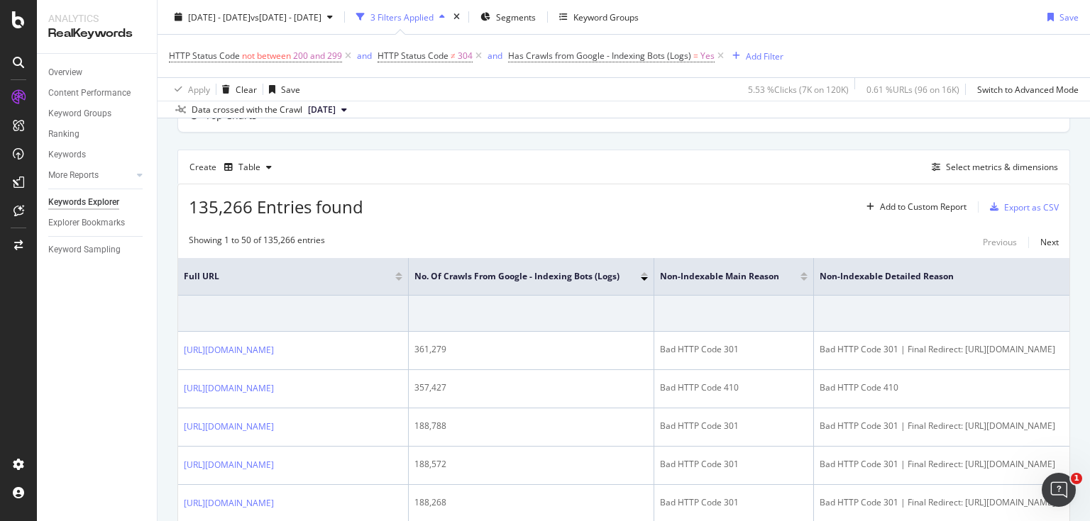
scroll to position [397, 0]
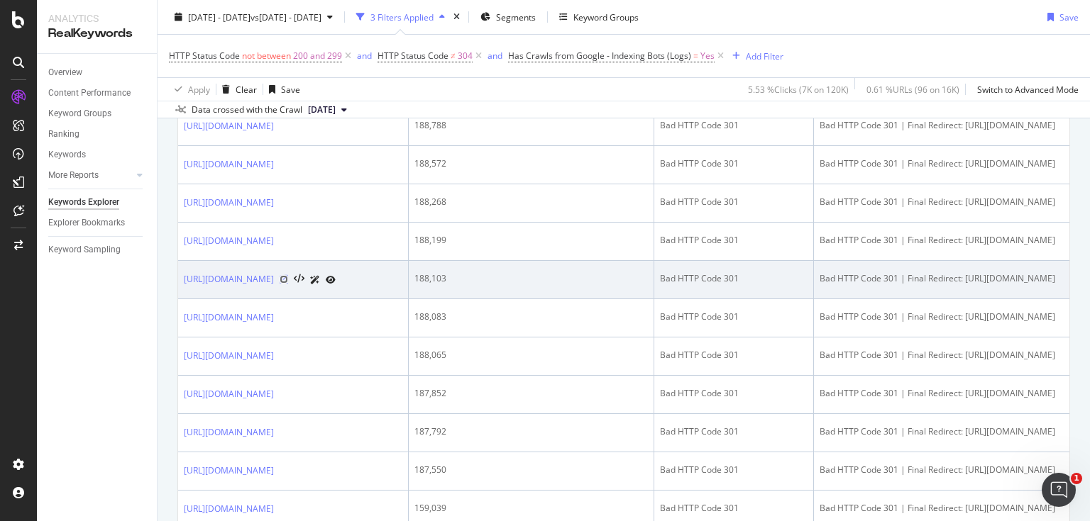
click at [288, 275] on icon at bounding box center [283, 279] width 9 height 9
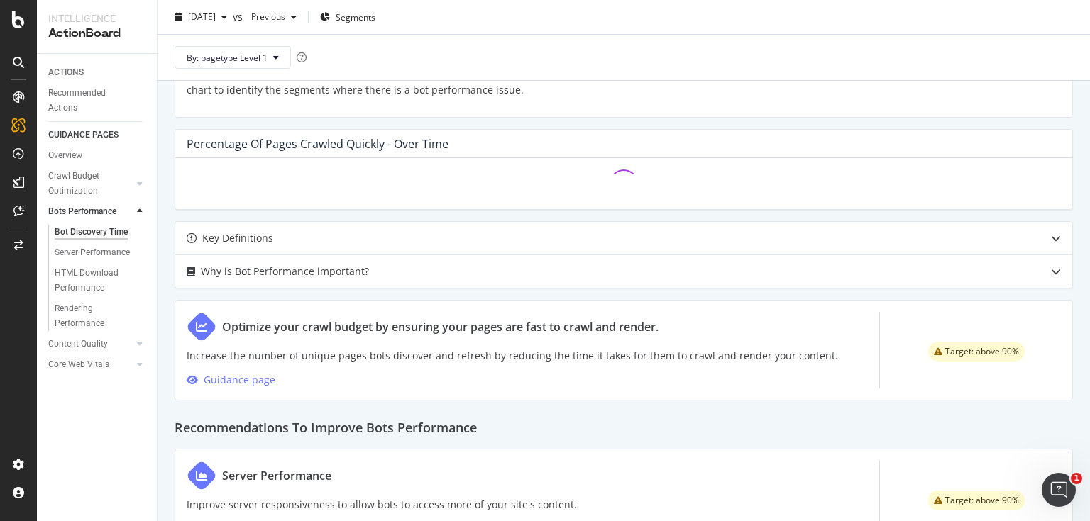
scroll to position [397, 0]
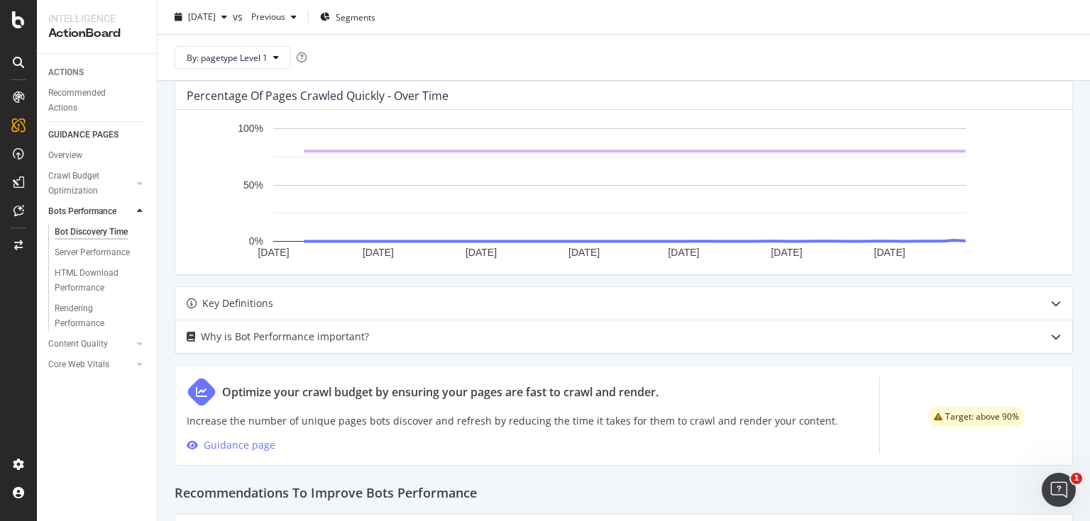
click at [375, 221] on div "Can Bots Crawl your Content Quickly Enough? Percentage of Pages Crawled Quickly…" at bounding box center [623, 293] width 932 height 1148
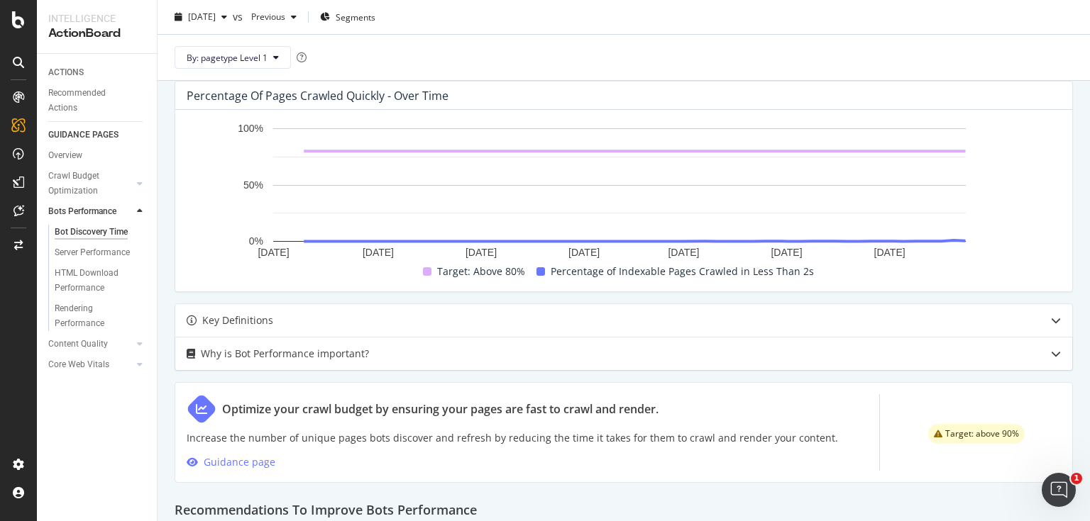
click at [396, 355] on div "Why is Bot Performance important?" at bounding box center [595, 353] width 841 height 17
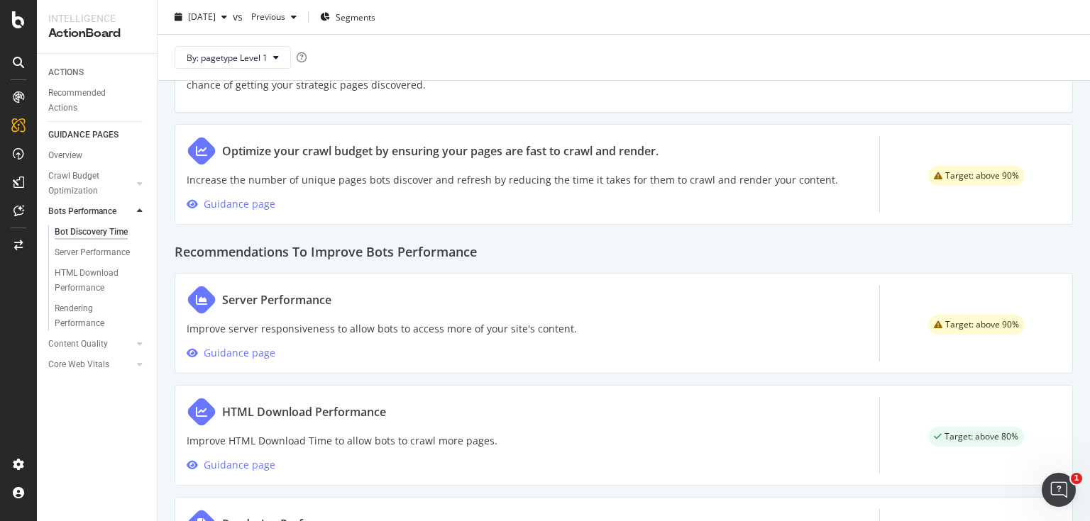
scroll to position [794, 0]
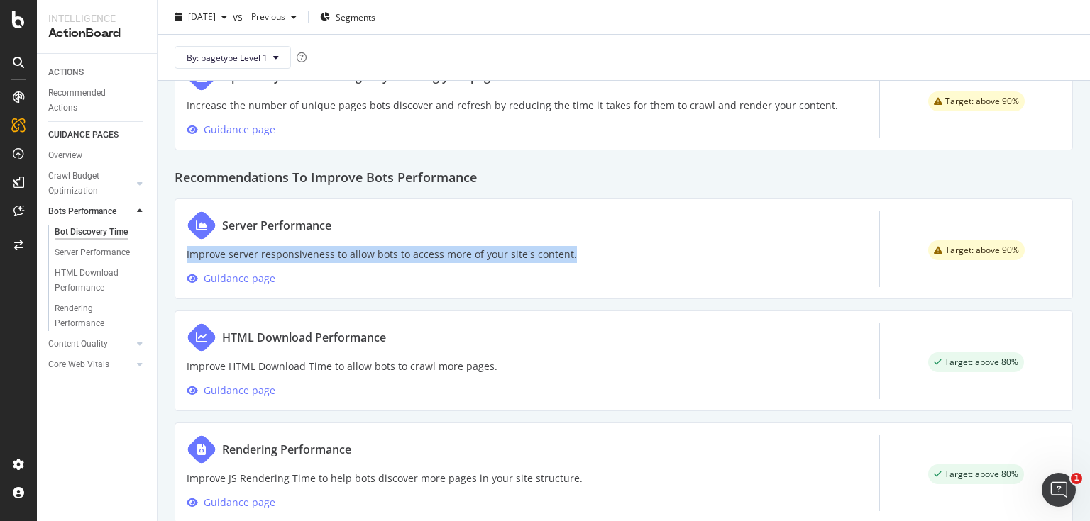
drag, startPoint x: 586, startPoint y: 255, endPoint x: 185, endPoint y: 258, distance: 400.8
click at [185, 258] on div "Server Performance Improve server responsiveness to allow bots to access more o…" at bounding box center [624, 249] width 898 height 101
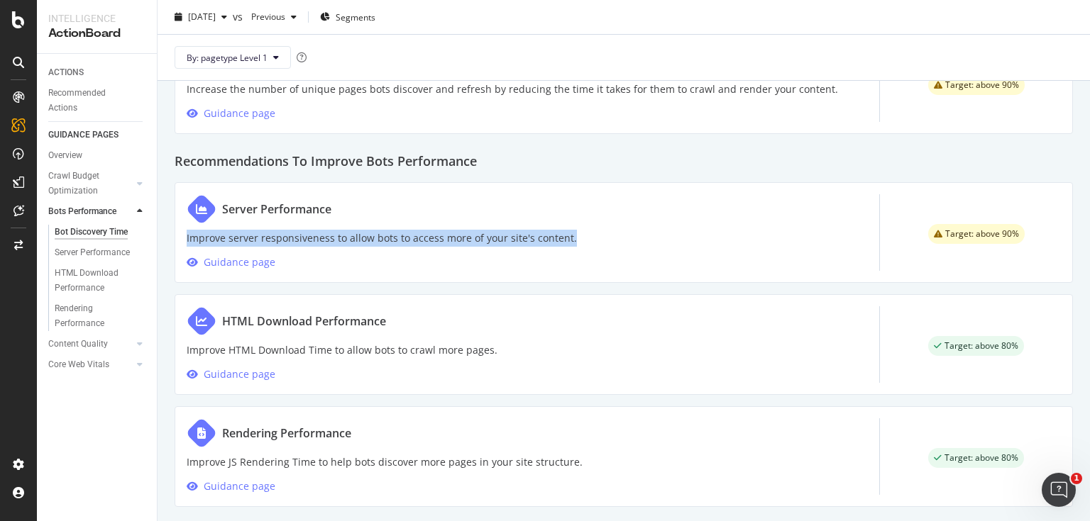
scroll to position [824, 0]
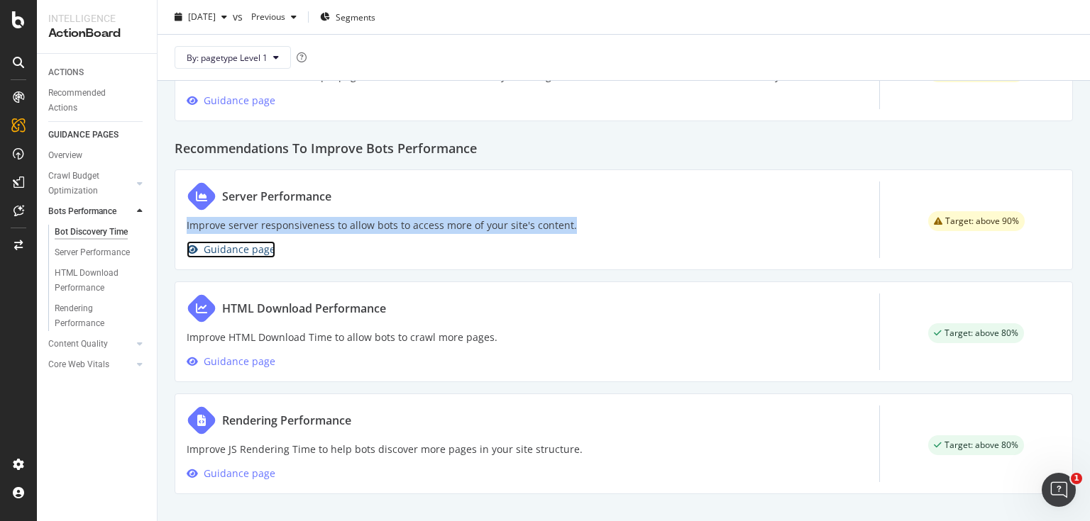
click at [260, 250] on div "Guidance page" at bounding box center [240, 249] width 72 height 17
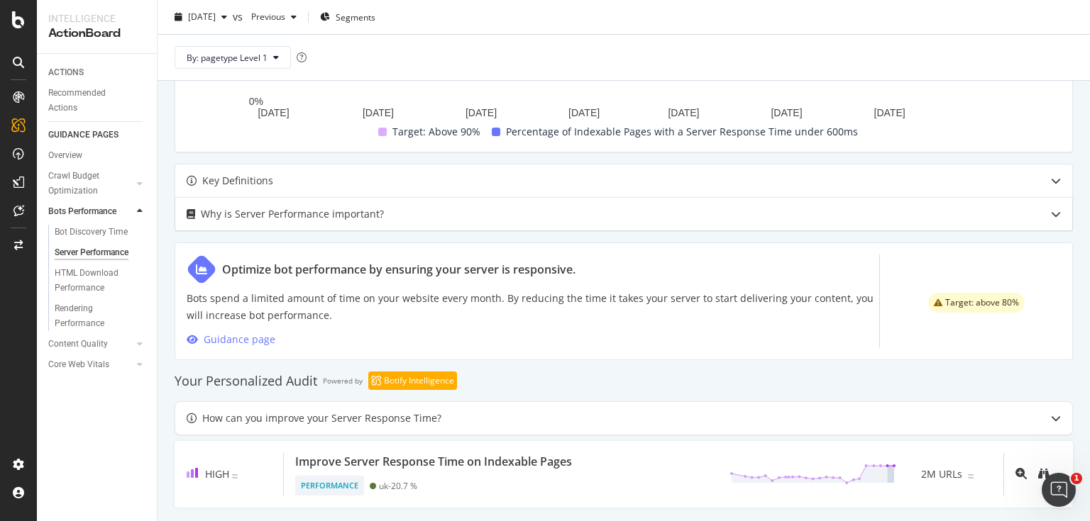
scroll to position [550, 0]
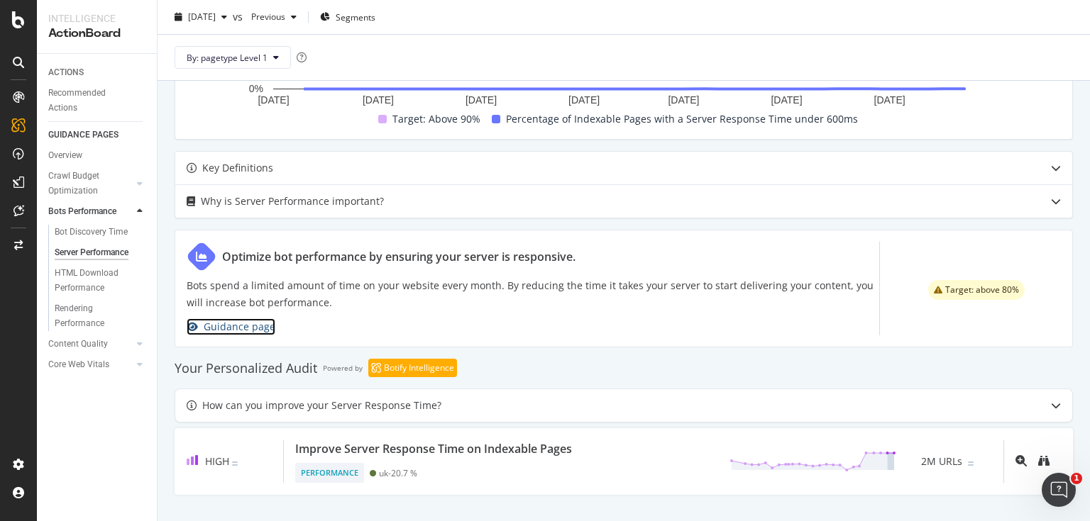
click at [262, 325] on div "Guidance page" at bounding box center [240, 327] width 72 height 17
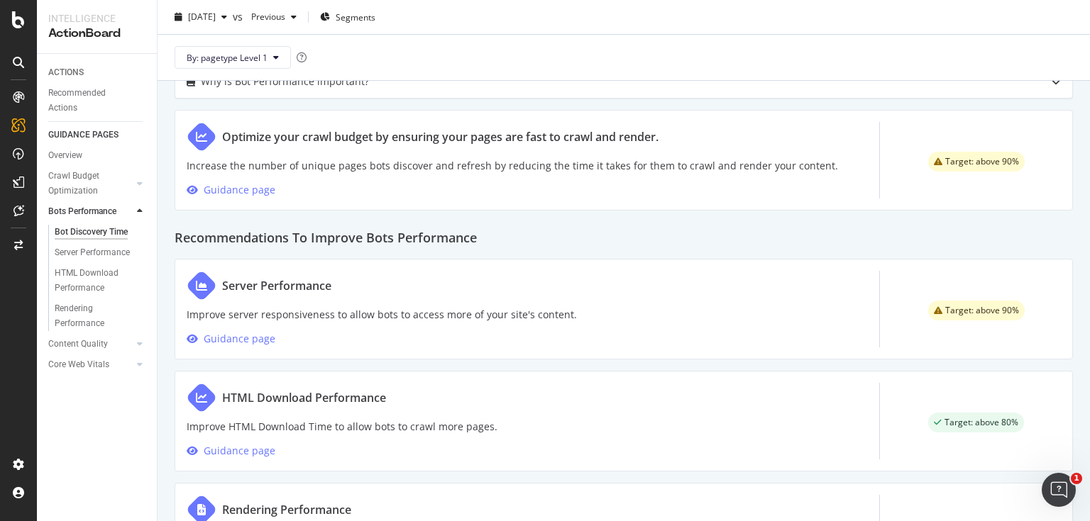
scroll to position [738, 0]
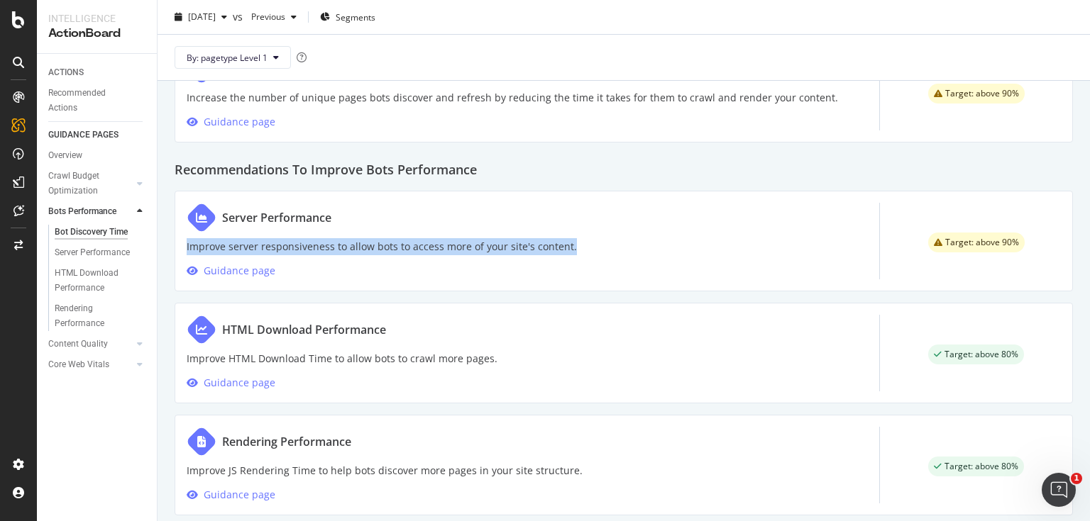
drag, startPoint x: 577, startPoint y: 249, endPoint x: 162, endPoint y: 244, distance: 415.7
click at [255, 383] on div "Guidance page" at bounding box center [240, 383] width 72 height 17
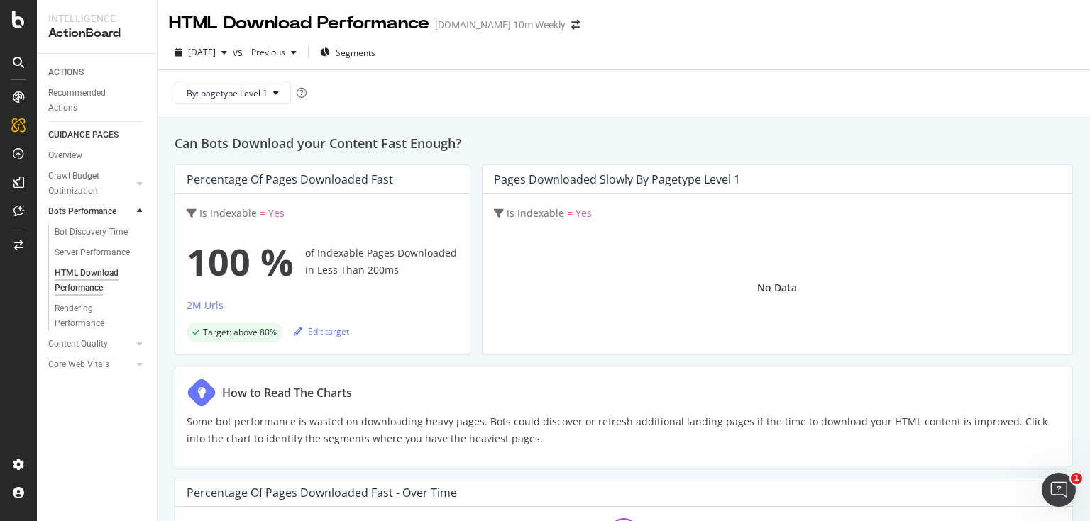
scroll to position [57, 0]
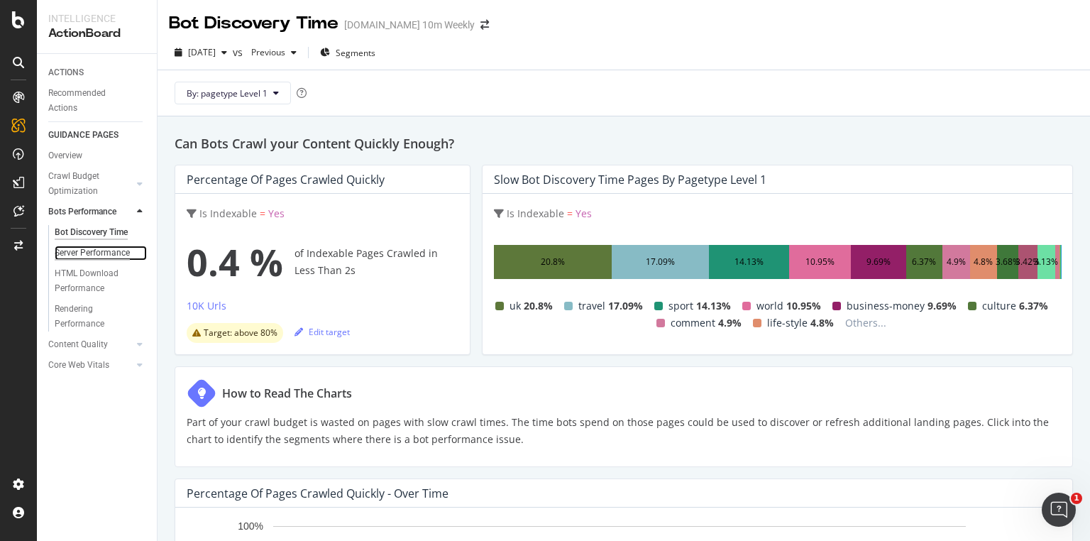
click at [115, 251] on div "Server Performance" at bounding box center [92, 252] width 75 height 15
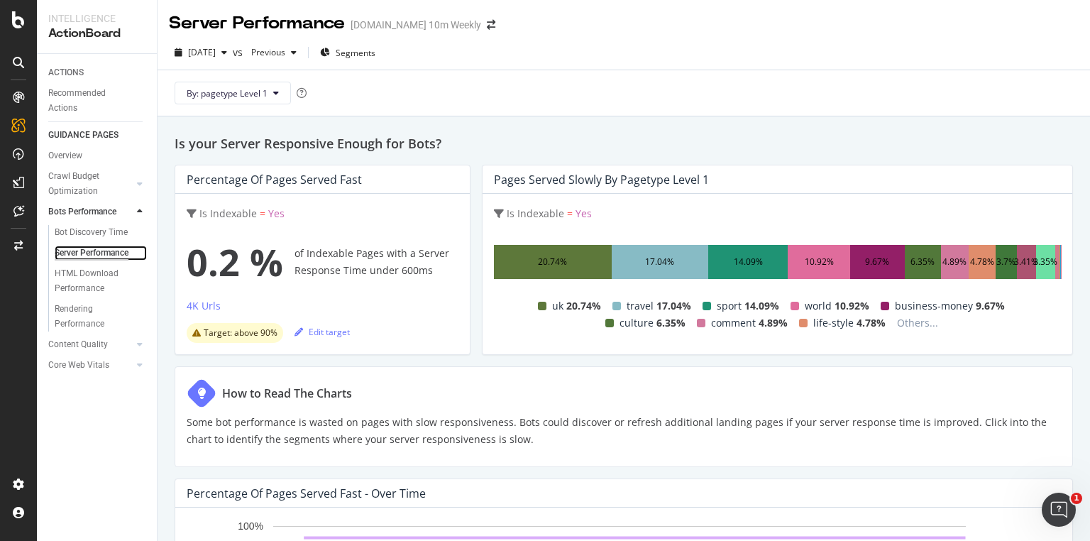
drag, startPoint x: 103, startPoint y: 248, endPoint x: 144, endPoint y: 255, distance: 41.8
click at [103, 248] on div "Server Performance" at bounding box center [92, 252] width 74 height 15
click at [90, 254] on div "Server Performance" at bounding box center [92, 252] width 74 height 15
click at [113, 230] on div "Bot Discovery Time" at bounding box center [91, 232] width 73 height 15
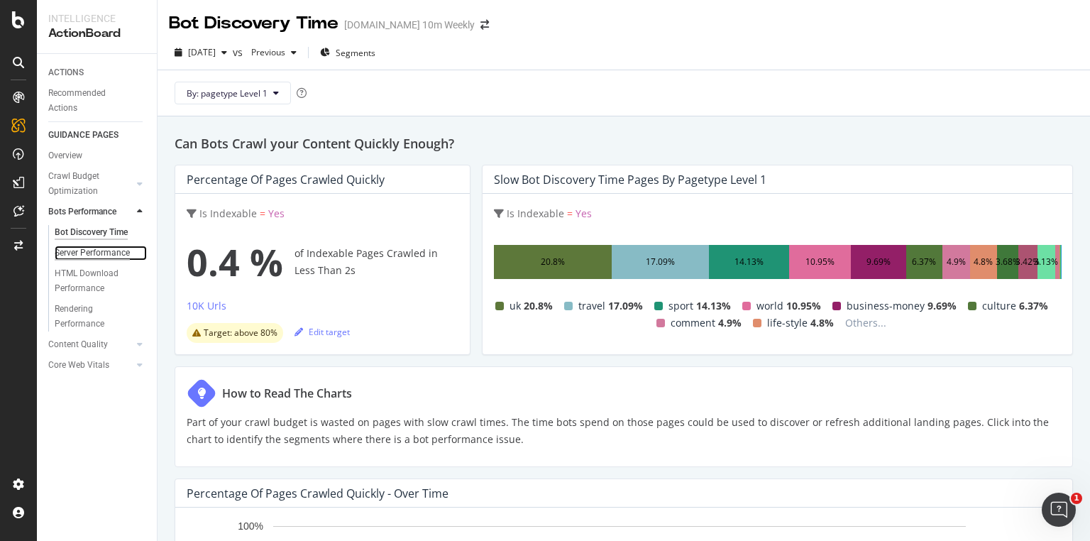
click at [102, 253] on div "Server Performance" at bounding box center [92, 252] width 75 height 15
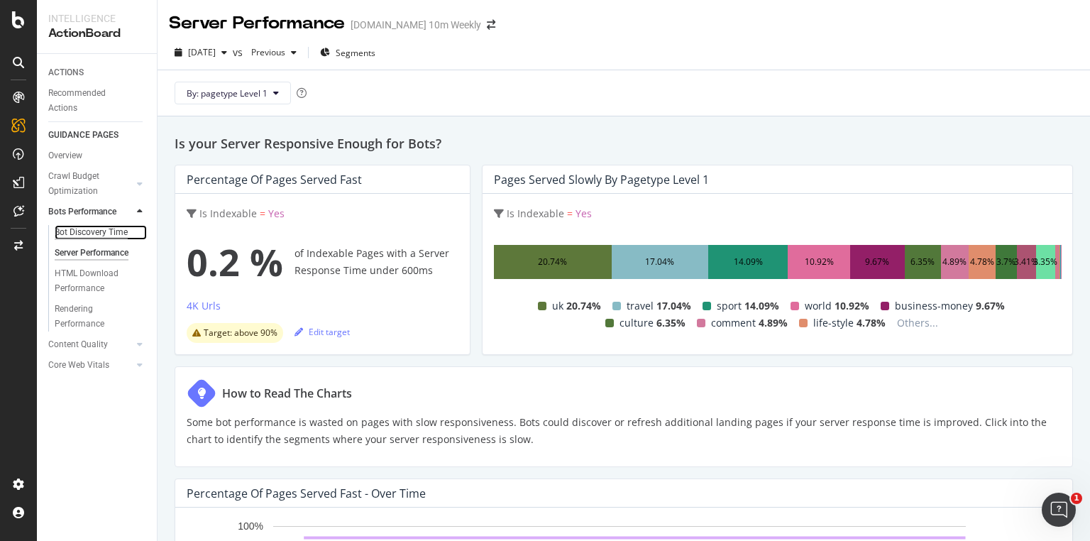
click at [79, 226] on div "Bot Discovery Time" at bounding box center [91, 232] width 73 height 15
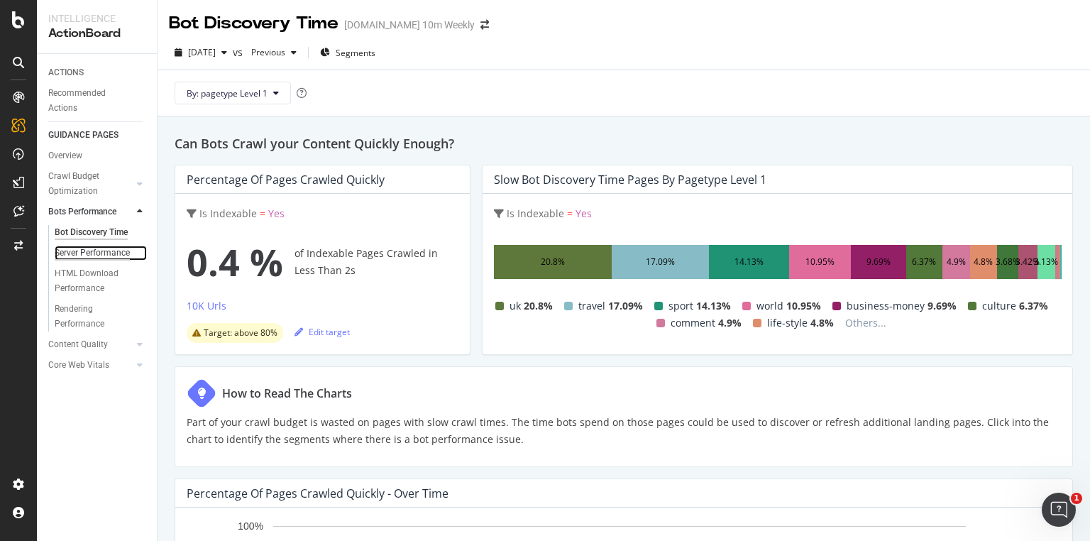
click at [102, 247] on div "Server Performance" at bounding box center [92, 252] width 75 height 15
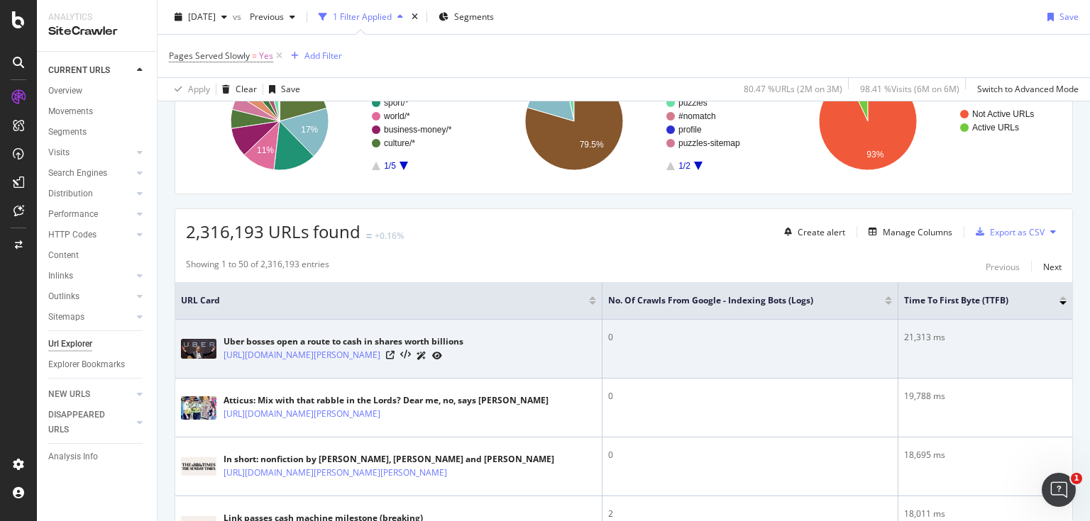
scroll to position [170, 0]
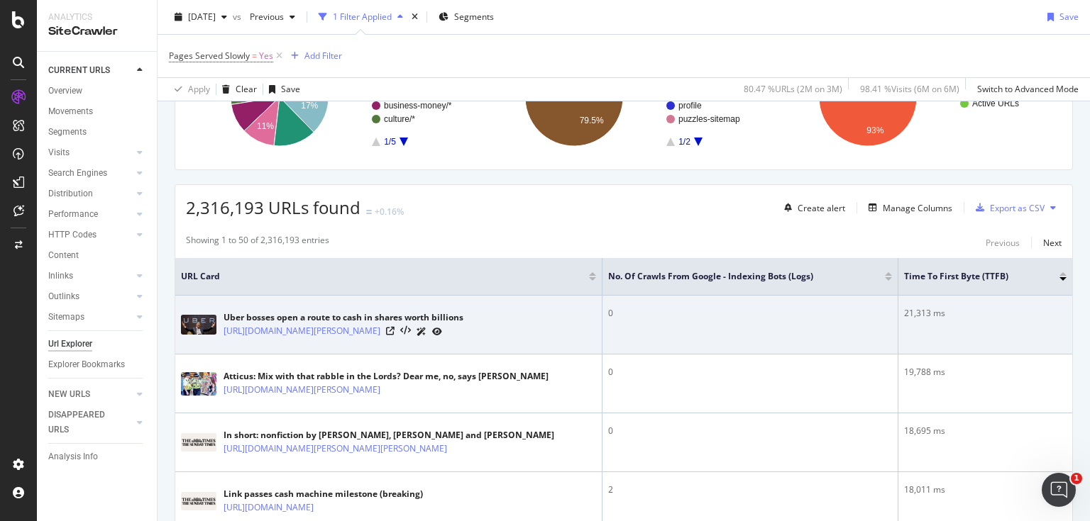
click at [426, 331] on icon at bounding box center [421, 332] width 10 height 9
click at [411, 330] on icon at bounding box center [405, 331] width 11 height 10
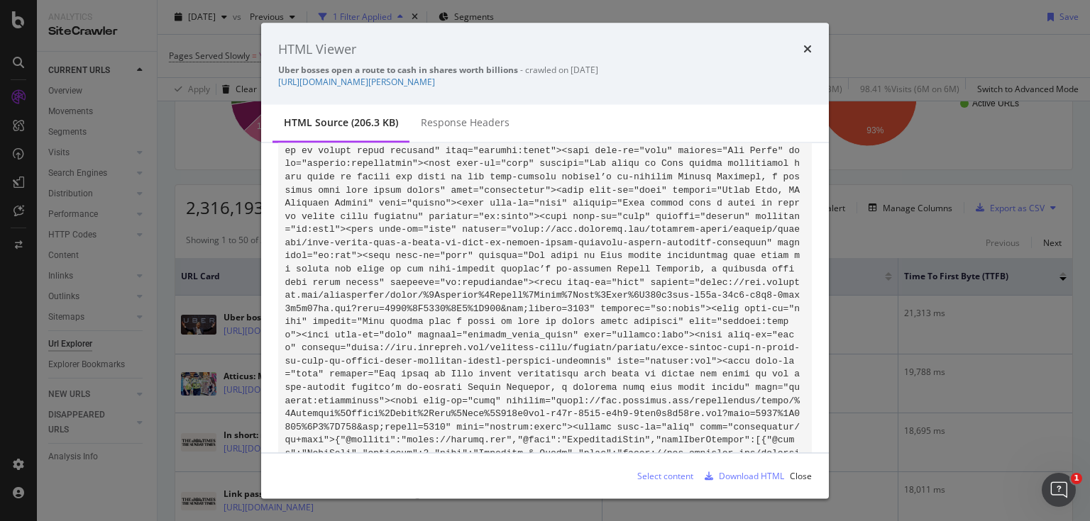
scroll to position [284, 0]
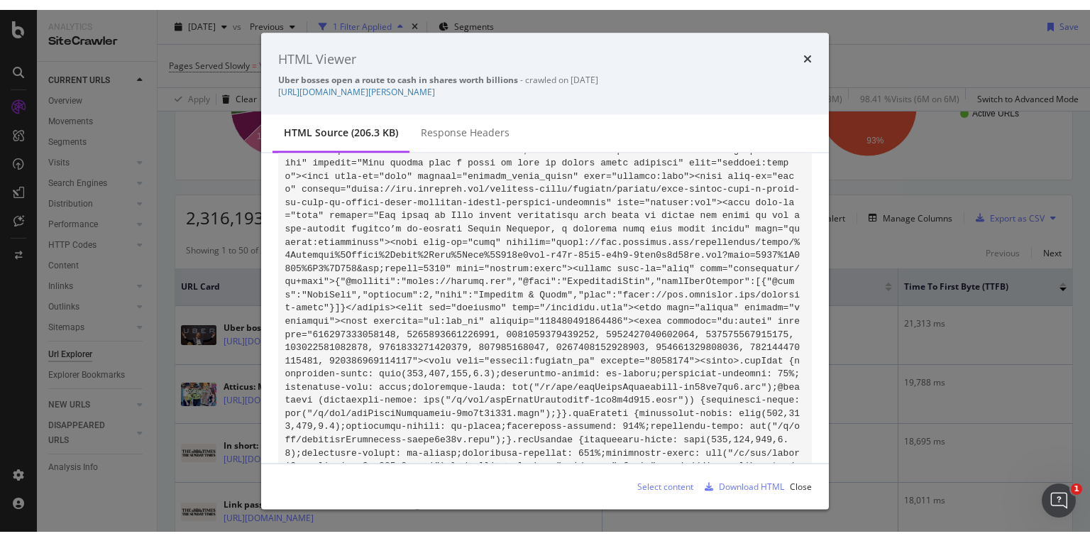
scroll to position [17961, 0]
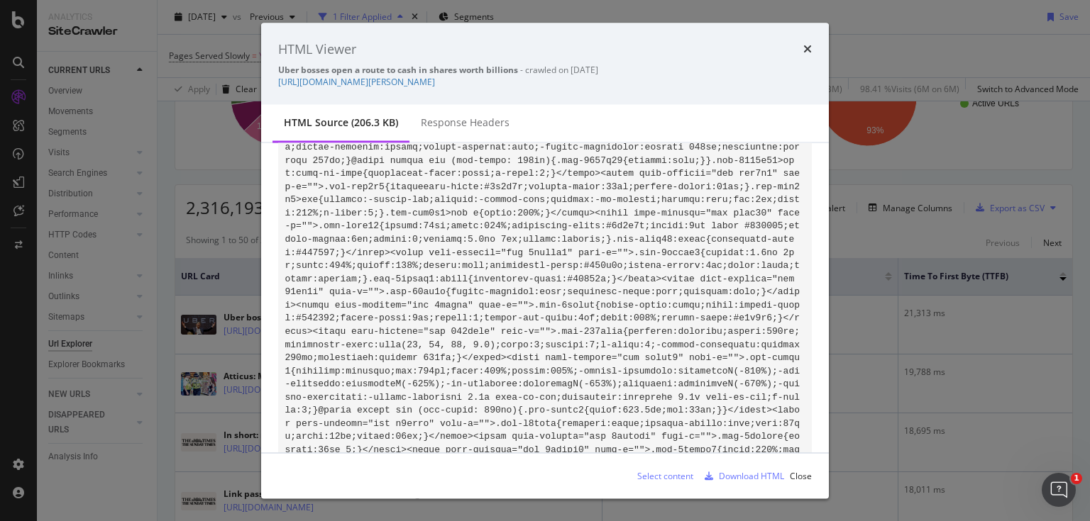
drag, startPoint x: 303, startPoint y: 291, endPoint x: 621, endPoint y: 306, distance: 318.9
copy code "https://www.thetimes.com/imageserver/image/%2Fmethode%2Ftimes%2Fprod%2Fweb%2Fbi…"
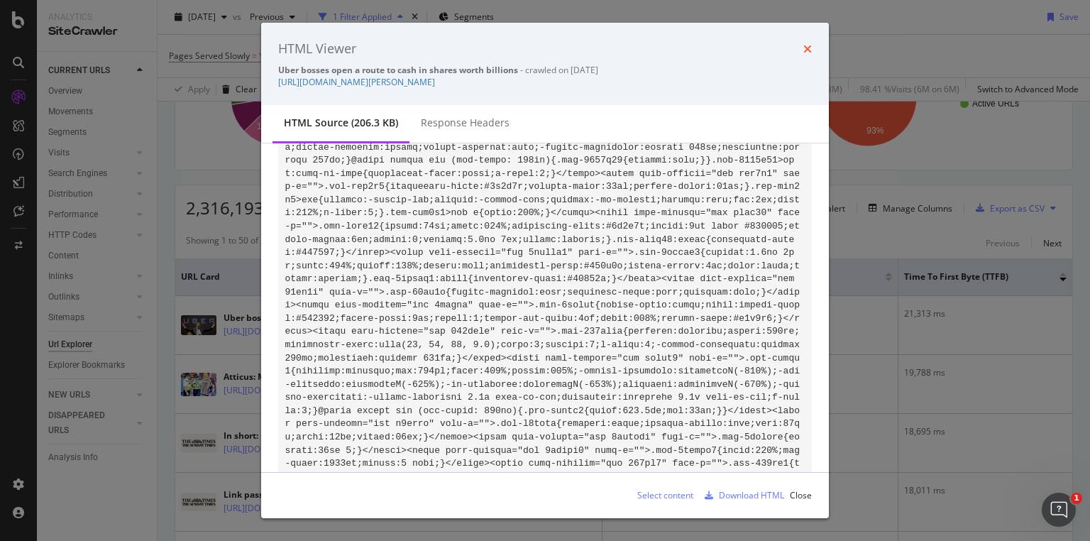
click at [807, 48] on icon "times" at bounding box center [807, 48] width 9 height 11
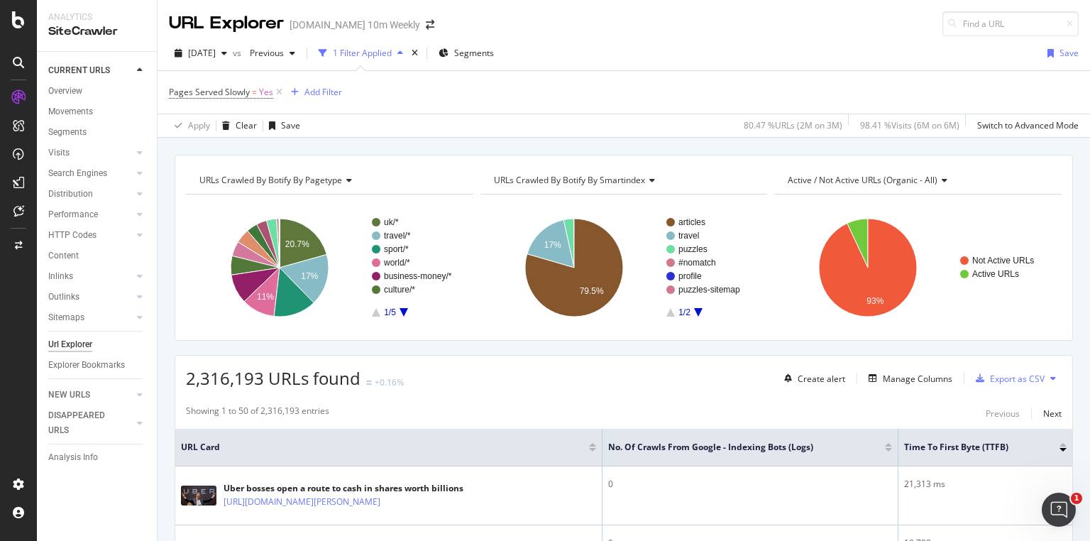
scroll to position [57, 0]
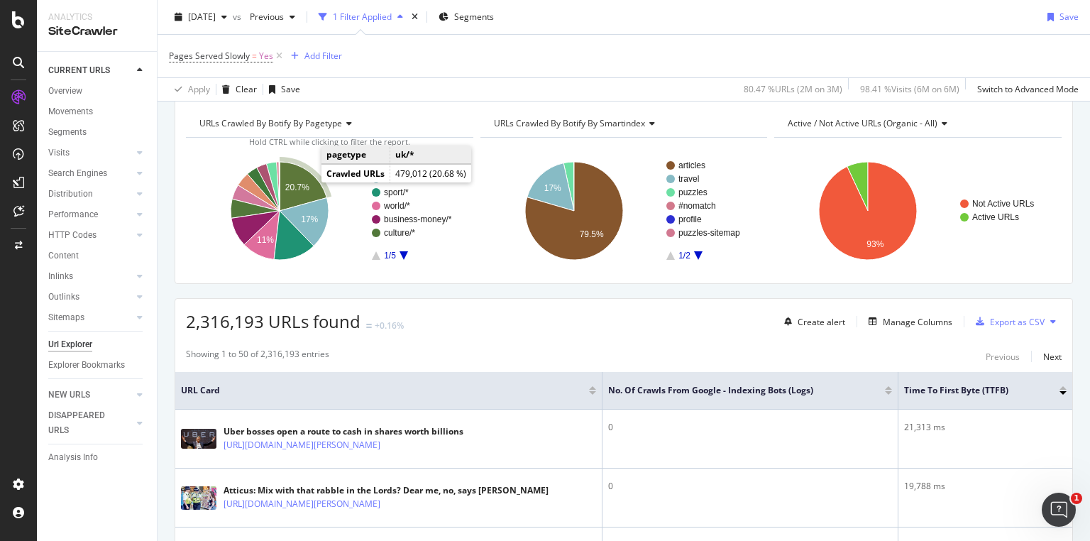
click at [298, 179] on icon "A chart." at bounding box center [302, 186] width 47 height 49
